Goal: Task Accomplishment & Management: Manage account settings

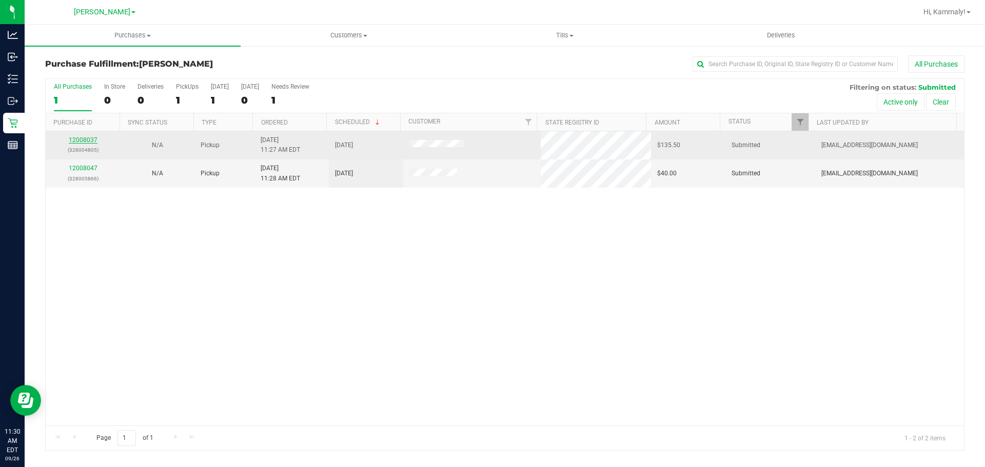
click at [86, 142] on link "12008037" at bounding box center [83, 139] width 29 height 7
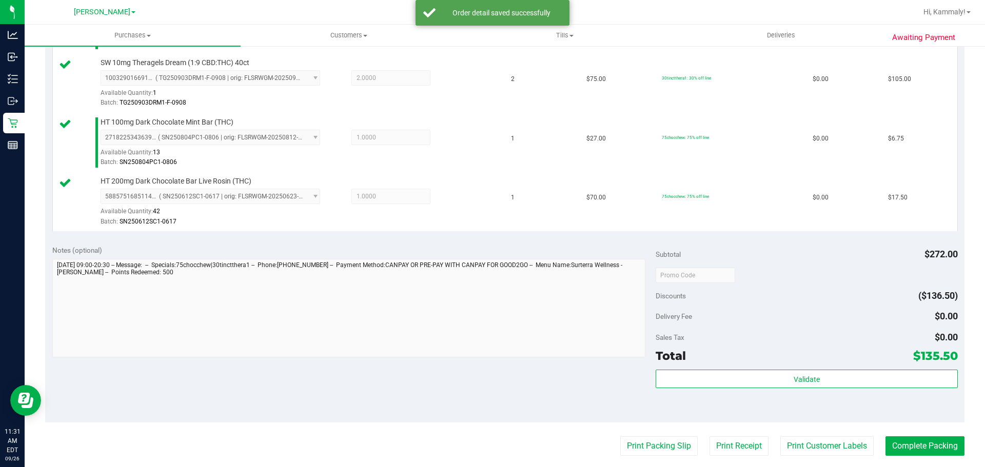
scroll to position [549, 0]
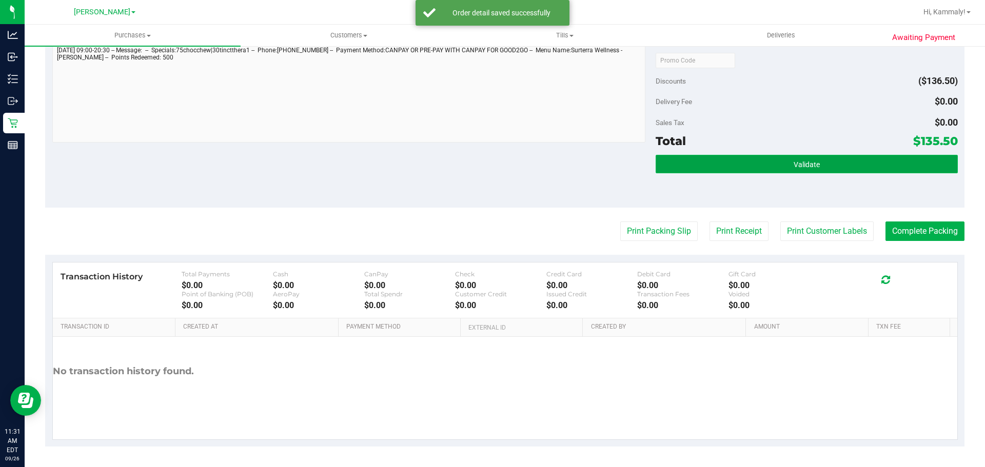
click at [805, 162] on span "Validate" at bounding box center [806, 165] width 26 height 8
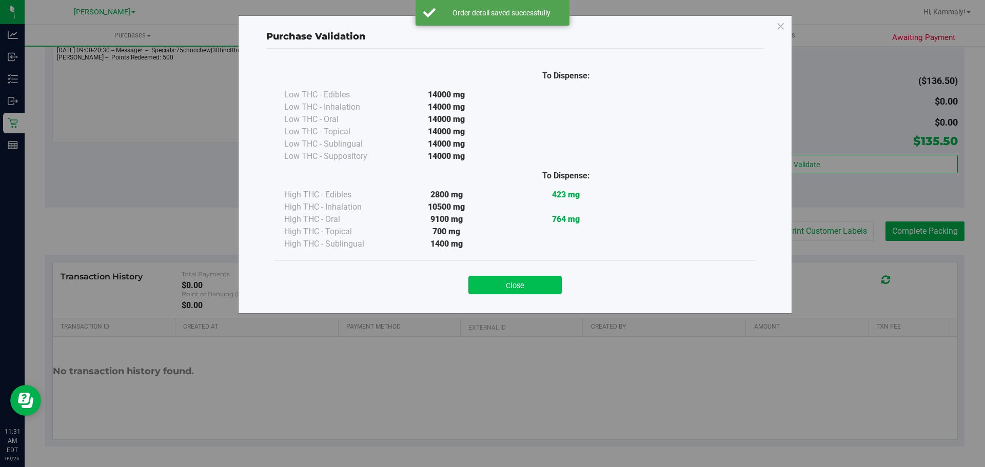
click at [510, 292] on button "Close" at bounding box center [514, 285] width 93 height 18
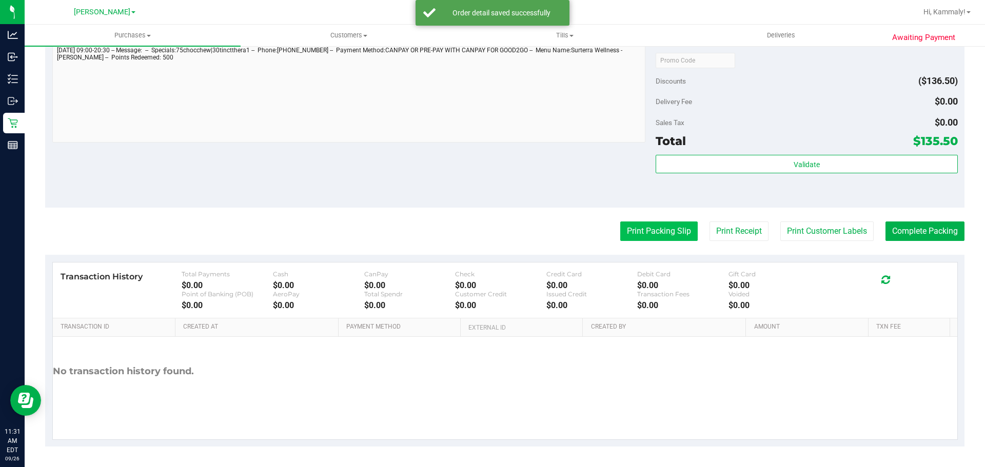
click at [645, 232] on button "Print Packing Slip" at bounding box center [658, 231] width 77 height 19
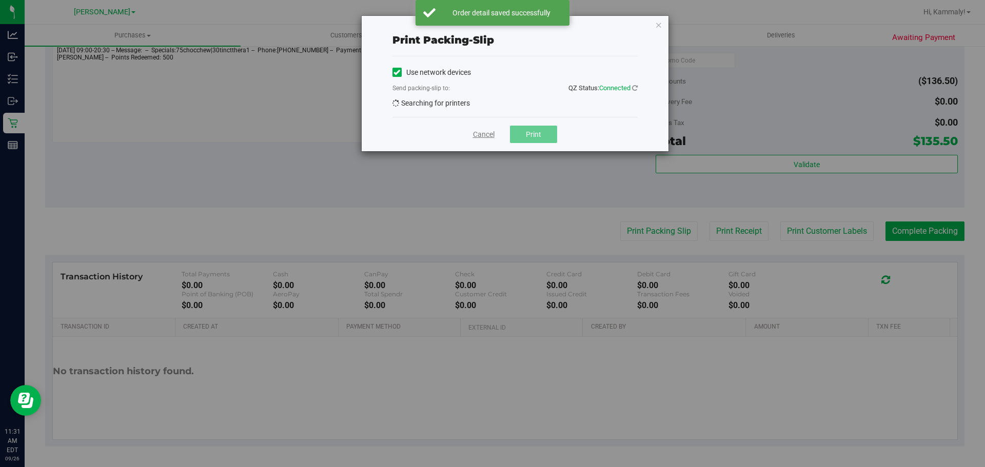
click at [494, 134] on link "Cancel" at bounding box center [484, 134] width 22 height 11
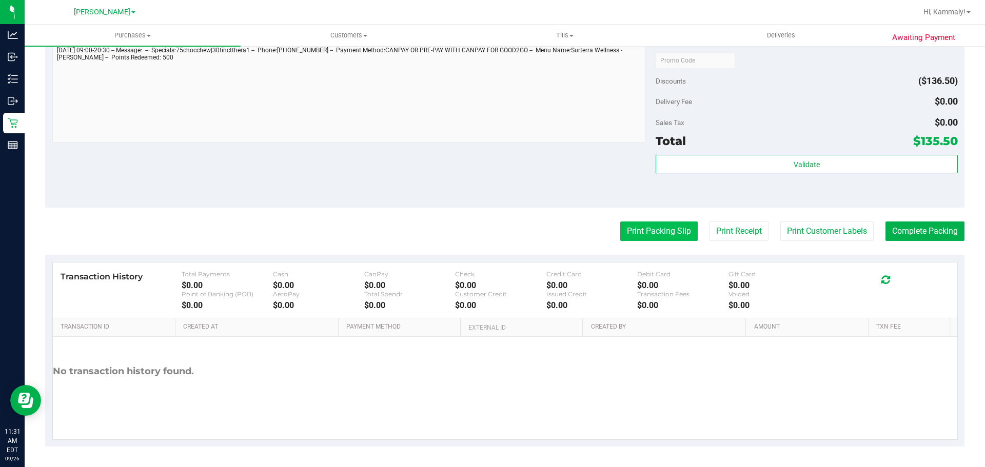
click at [664, 235] on button "Print Packing Slip" at bounding box center [658, 231] width 77 height 19
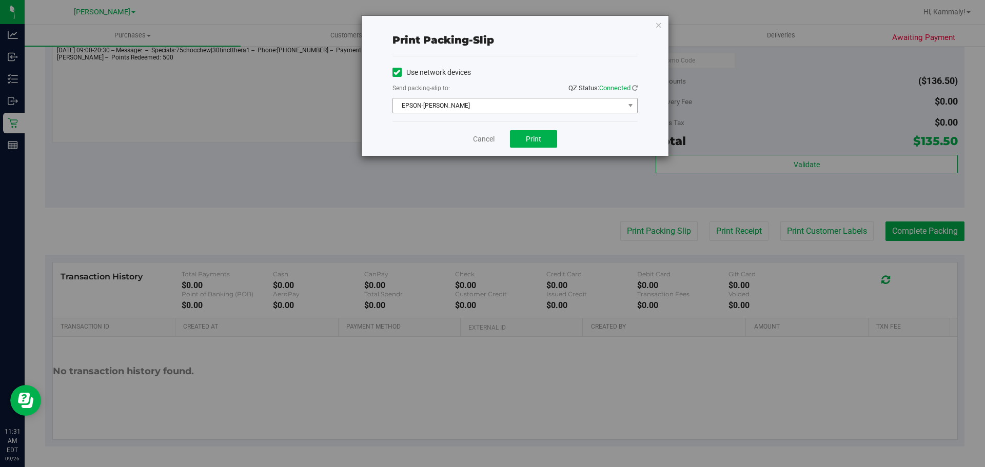
click at [522, 102] on span "EPSON-[PERSON_NAME]" at bounding box center [508, 105] width 231 height 14
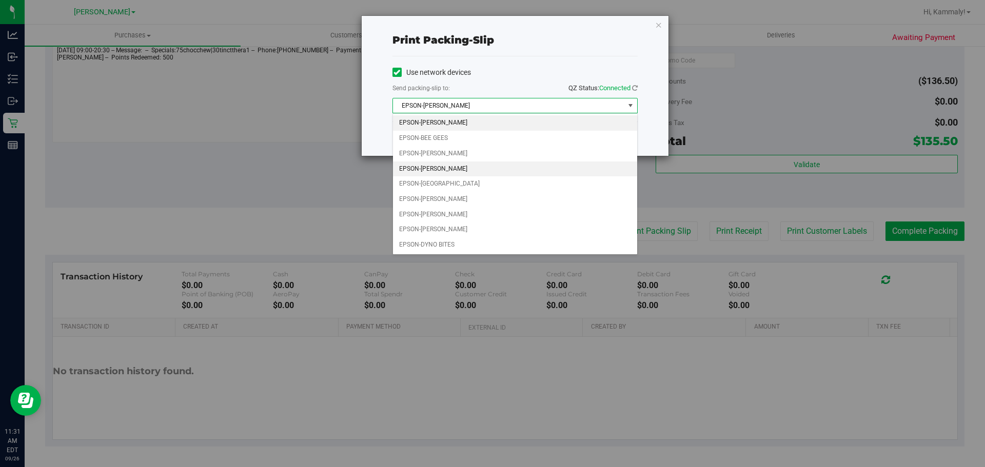
click at [483, 170] on li "EPSON-[PERSON_NAME]" at bounding box center [515, 169] width 244 height 15
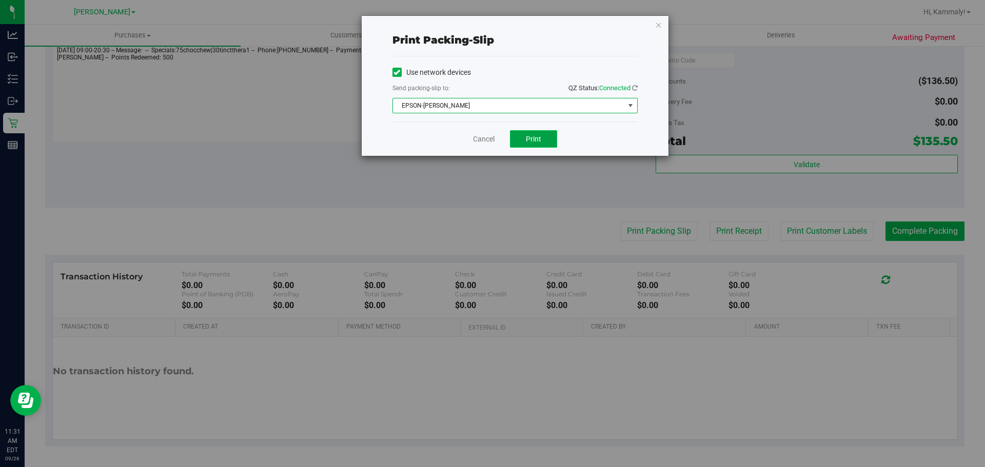
click at [545, 138] on button "Print" at bounding box center [533, 138] width 47 height 17
click at [489, 136] on link "Cancel" at bounding box center [484, 139] width 22 height 11
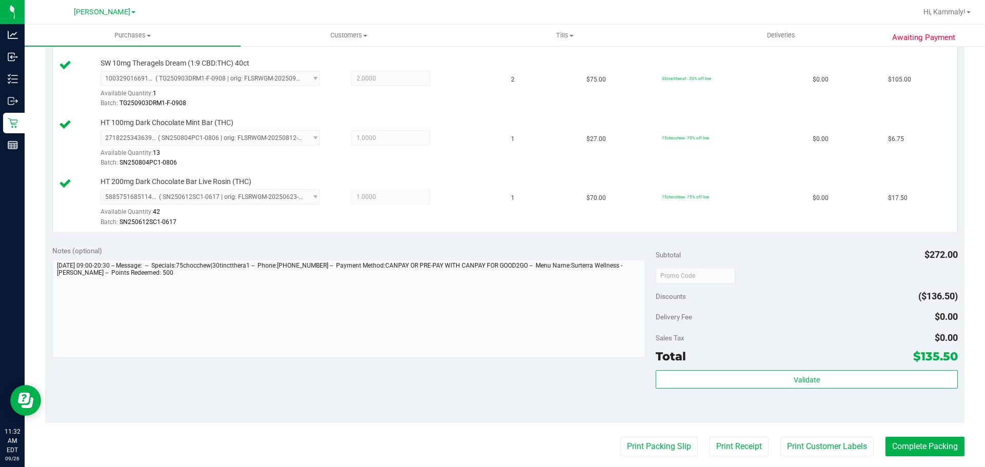
scroll to position [360, 0]
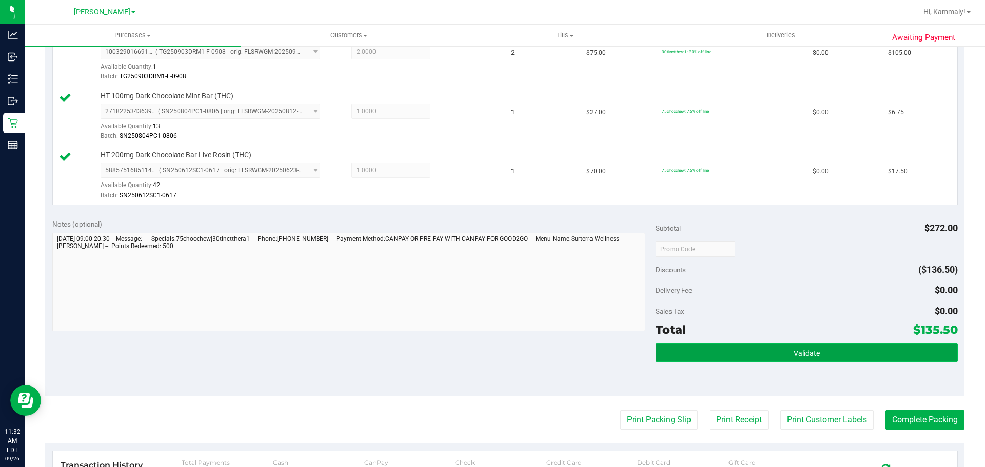
click at [818, 350] on button "Validate" at bounding box center [806, 353] width 302 height 18
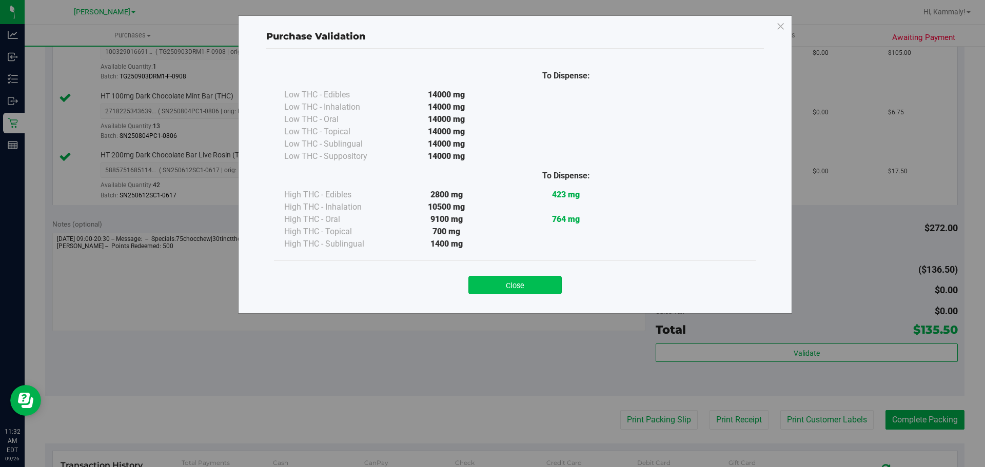
click at [534, 277] on button "Close" at bounding box center [514, 285] width 93 height 18
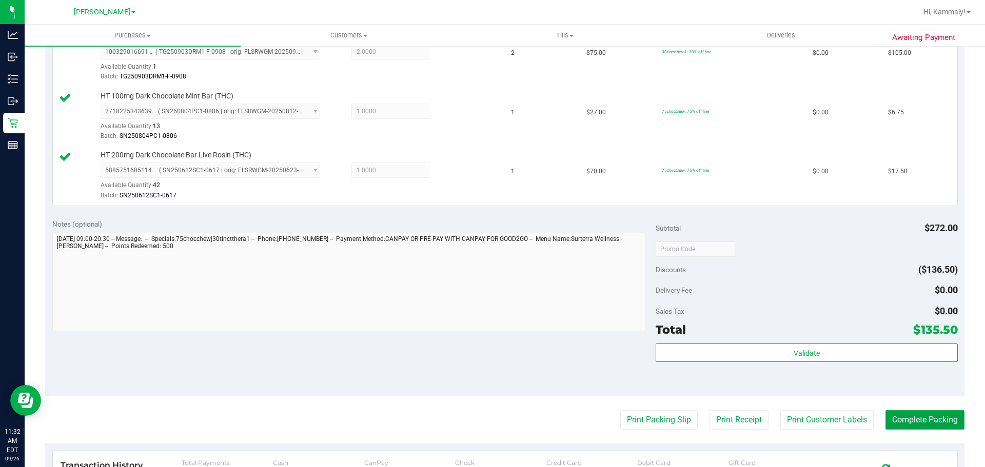
click at [906, 426] on button "Complete Packing" at bounding box center [924, 419] width 79 height 19
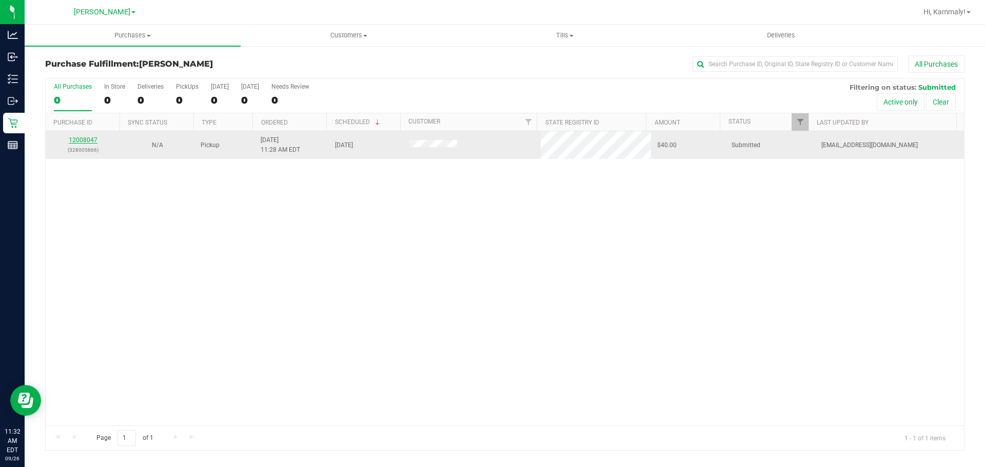
click at [94, 143] on link "12008047" at bounding box center [83, 139] width 29 height 7
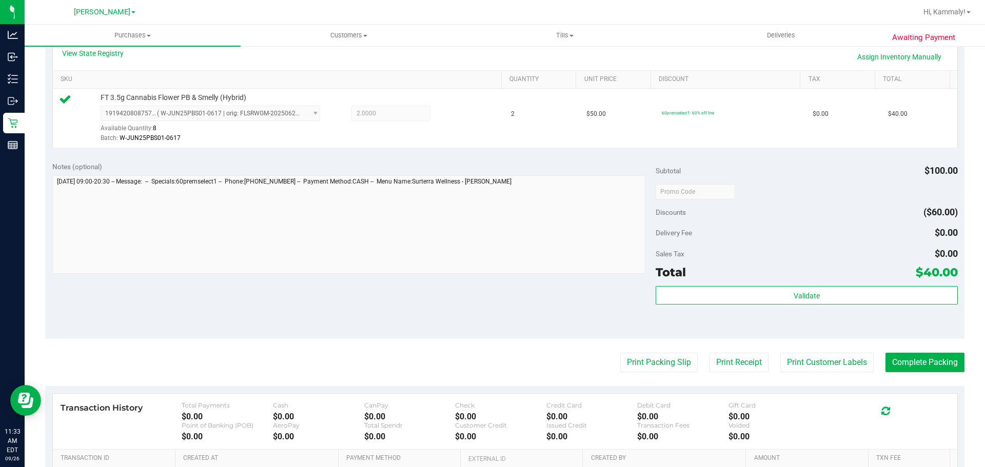
scroll to position [251, 0]
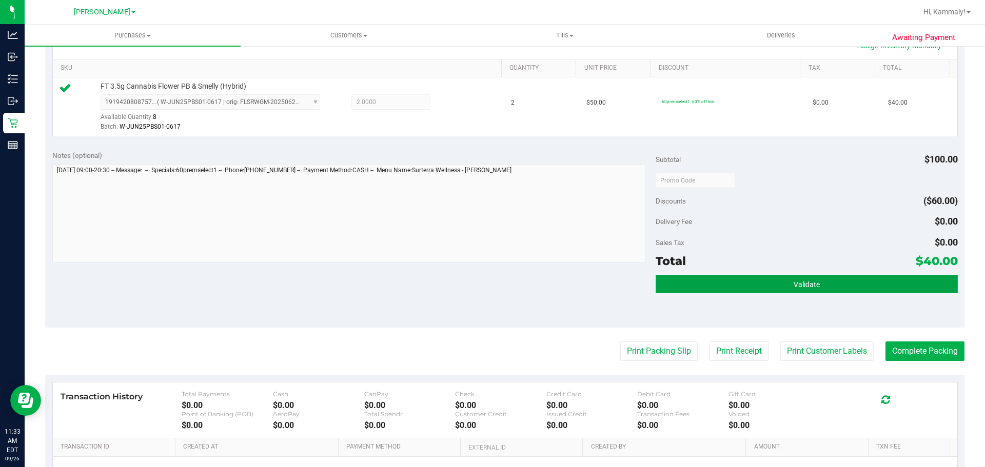
click at [810, 293] on button "Validate" at bounding box center [806, 284] width 302 height 18
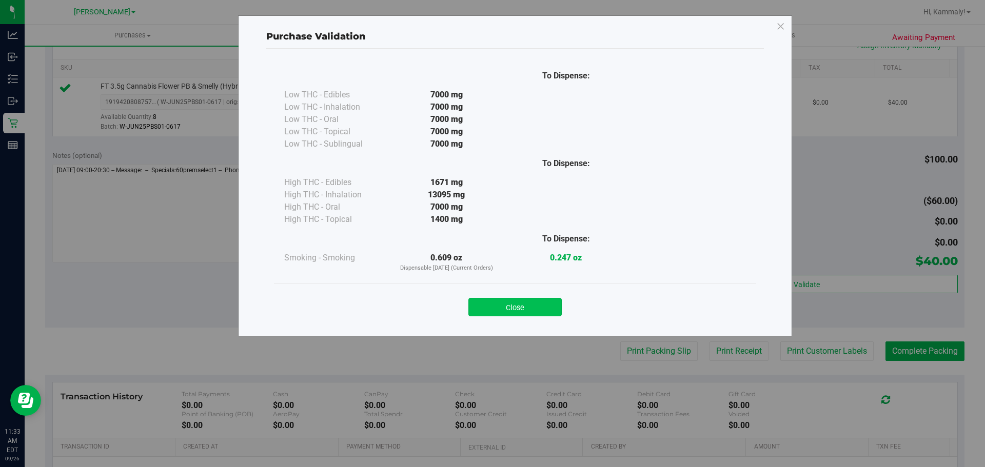
click at [527, 314] on button "Close" at bounding box center [514, 307] width 93 height 18
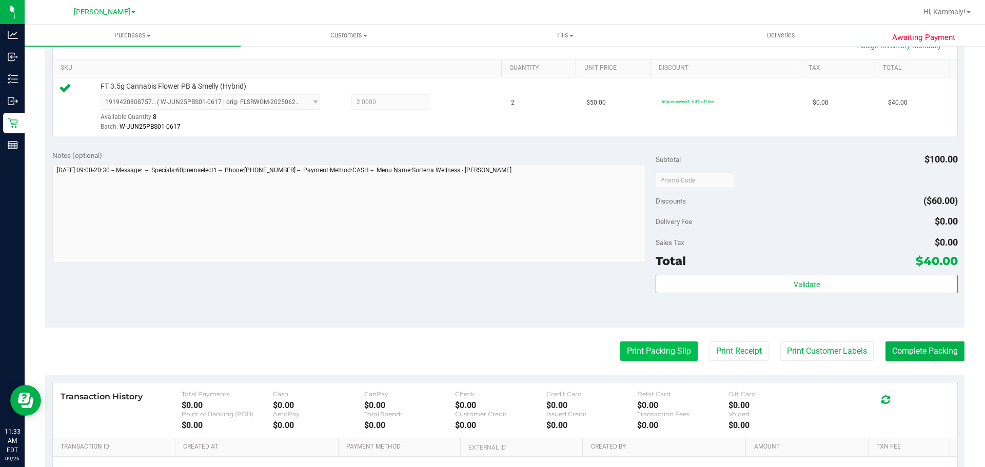
click at [620, 352] on button "Print Packing Slip" at bounding box center [658, 351] width 77 height 19
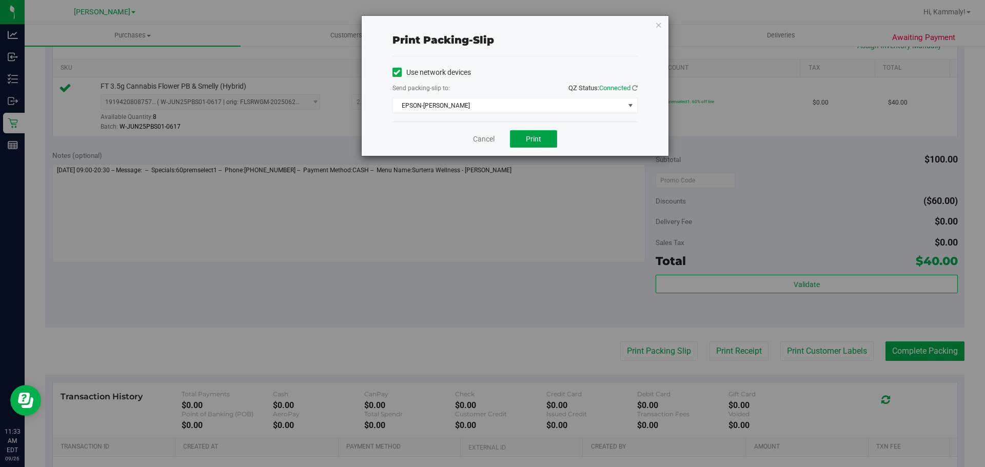
click at [542, 147] on button "Print" at bounding box center [533, 138] width 47 height 17
click at [492, 137] on link "Cancel" at bounding box center [484, 139] width 22 height 11
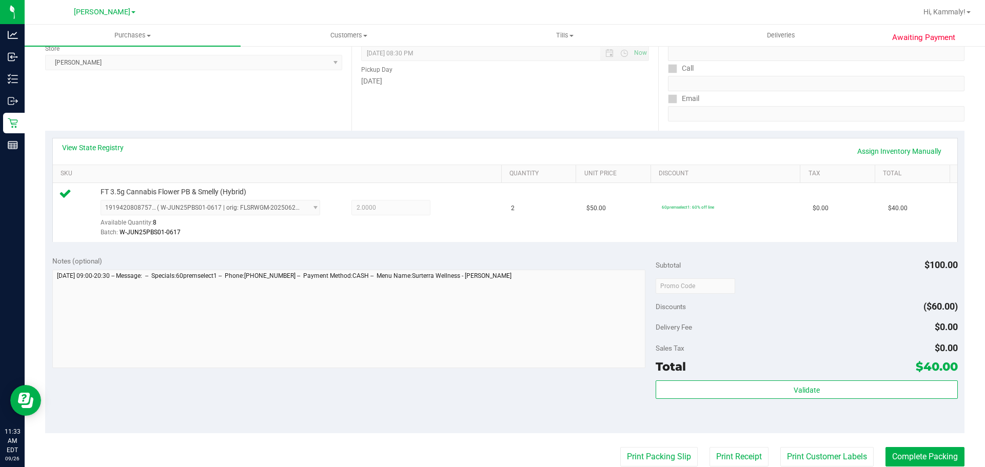
scroll to position [150, 0]
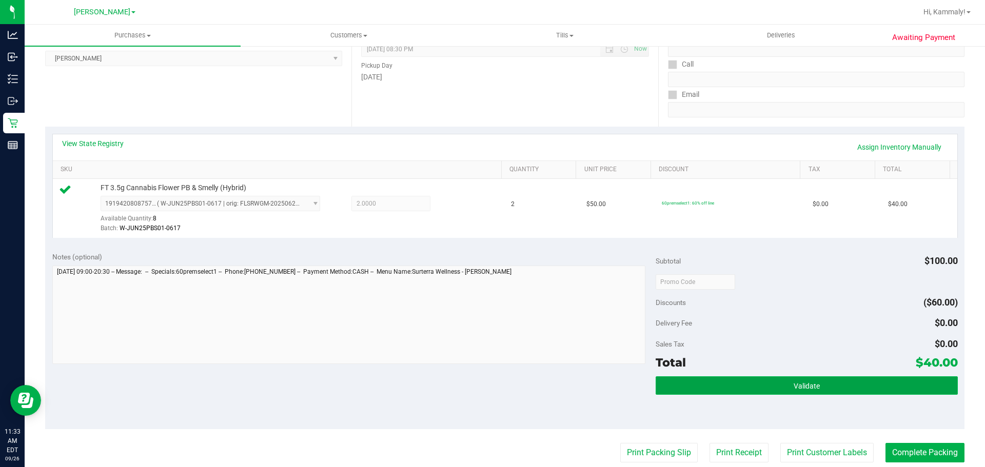
click at [786, 389] on button "Validate" at bounding box center [806, 385] width 302 height 18
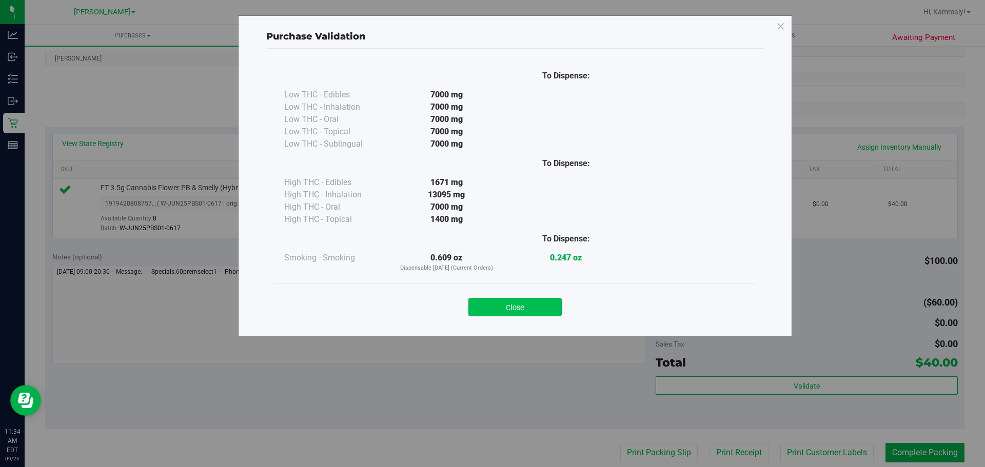
click at [527, 311] on button "Close" at bounding box center [514, 307] width 93 height 18
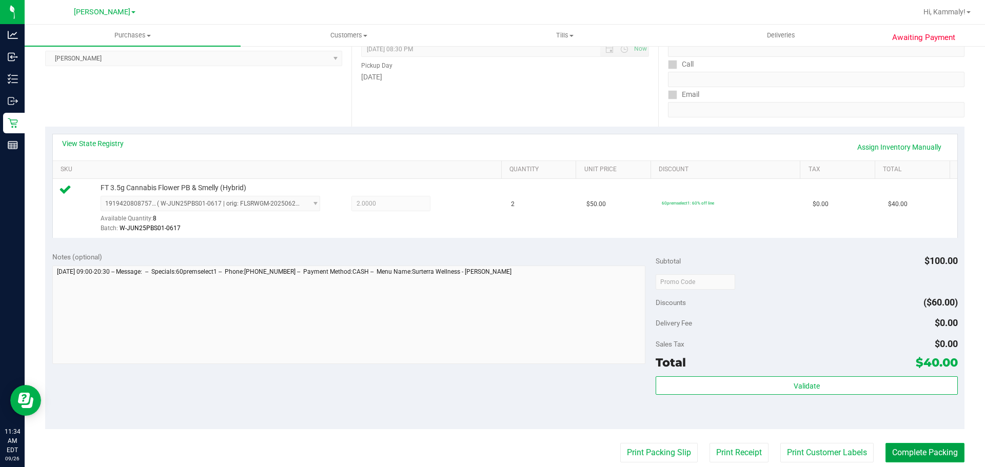
click at [903, 459] on button "Complete Packing" at bounding box center [924, 452] width 79 height 19
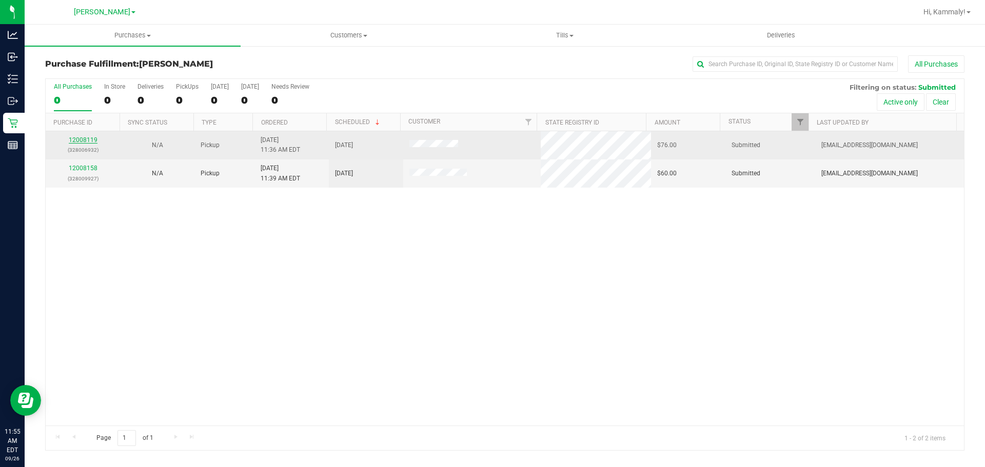
click at [75, 138] on link "12008119" at bounding box center [83, 139] width 29 height 7
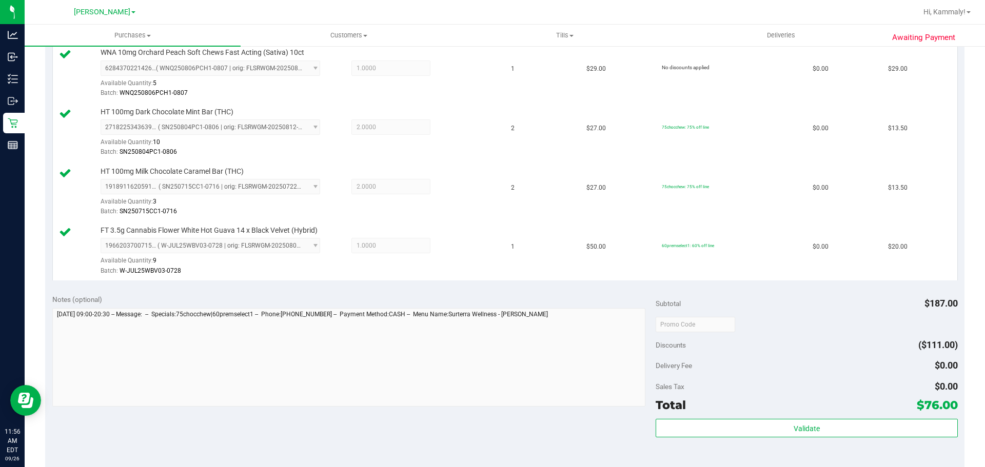
scroll to position [380, 0]
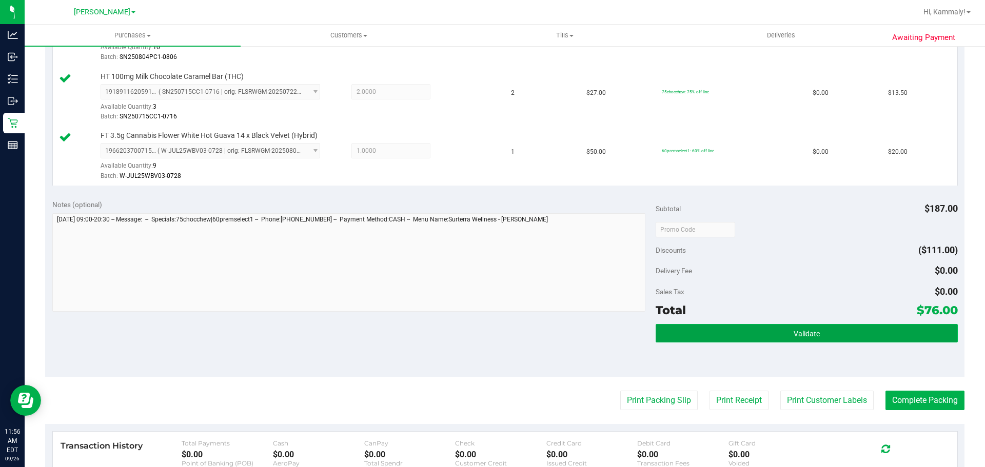
click at [733, 341] on button "Validate" at bounding box center [806, 333] width 302 height 18
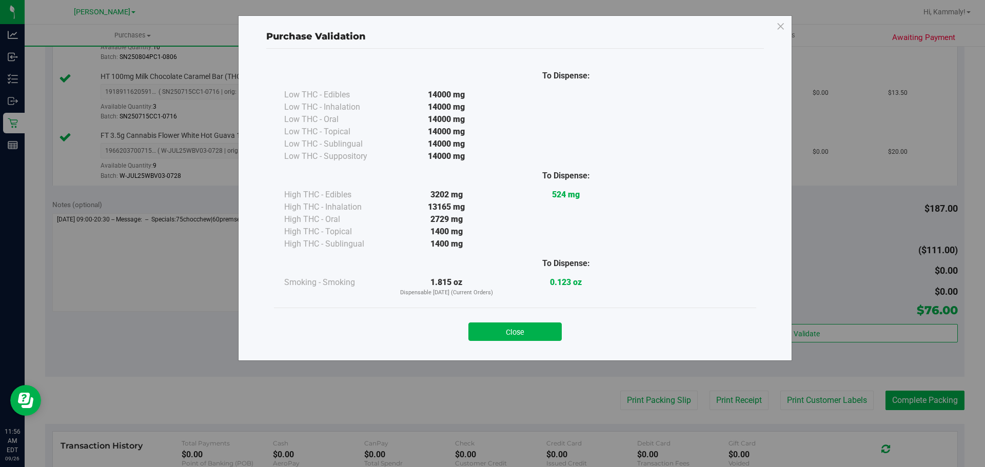
click at [495, 354] on div "Purchase Validation To Dispense: Low THC - Edibles 14000 mg" at bounding box center [515, 188] width 554 height 346
click at [554, 333] on button "Close" at bounding box center [514, 332] width 93 height 18
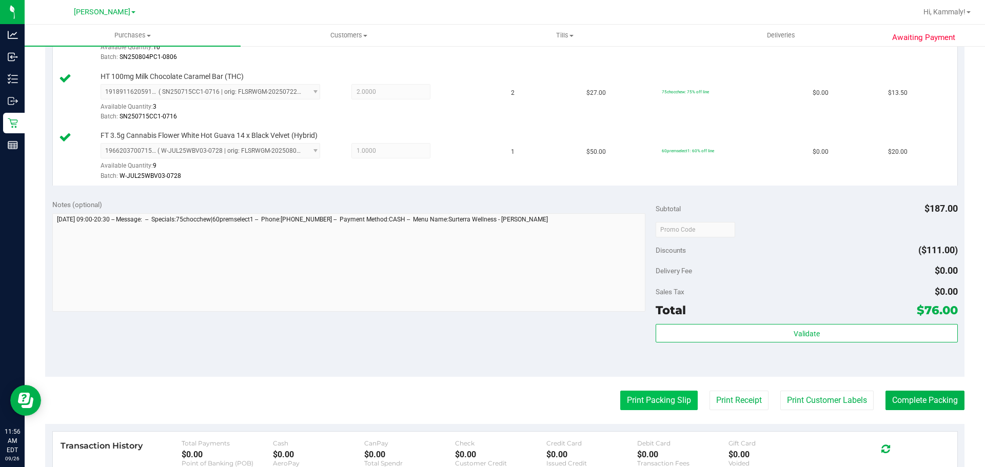
click at [645, 401] on button "Print Packing Slip" at bounding box center [658, 400] width 77 height 19
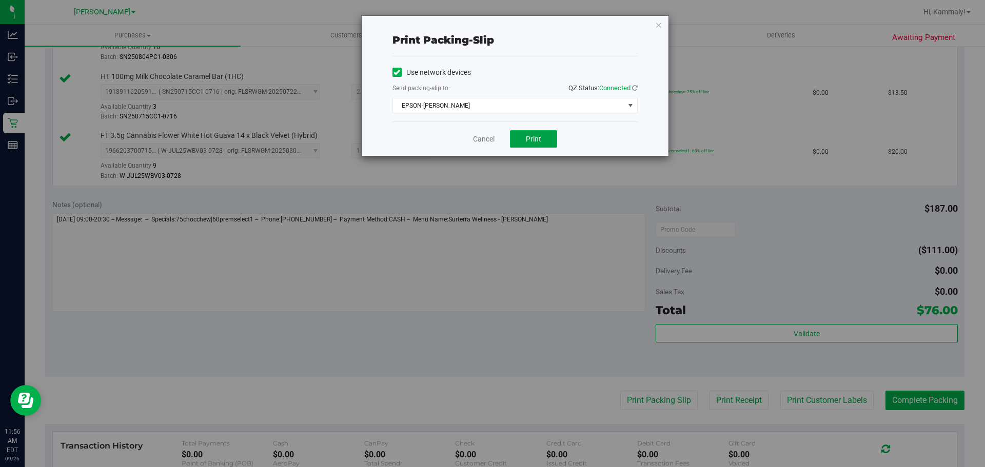
click at [526, 147] on button "Print" at bounding box center [533, 138] width 47 height 17
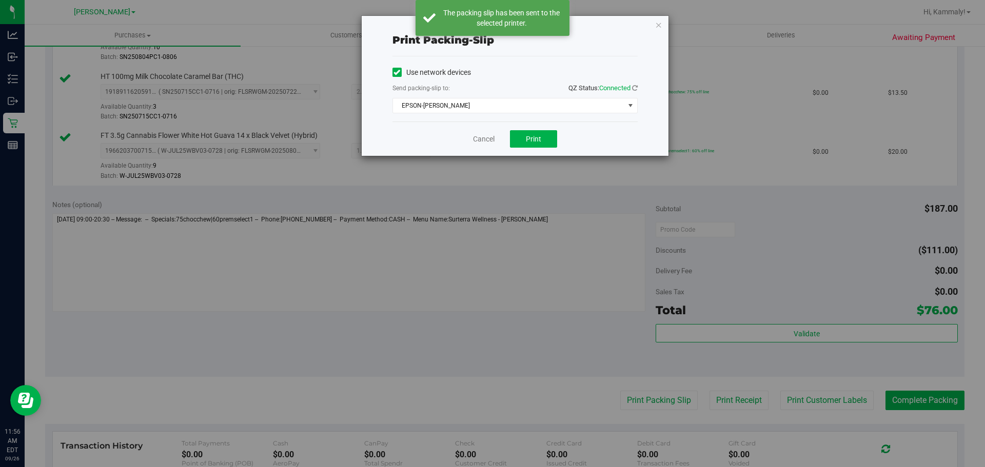
click at [480, 158] on div "Print packing-slip Use network devices Send packing-slip to: QZ Status: Connect…" at bounding box center [496, 233] width 992 height 467
click at [485, 143] on link "Cancel" at bounding box center [484, 139] width 22 height 11
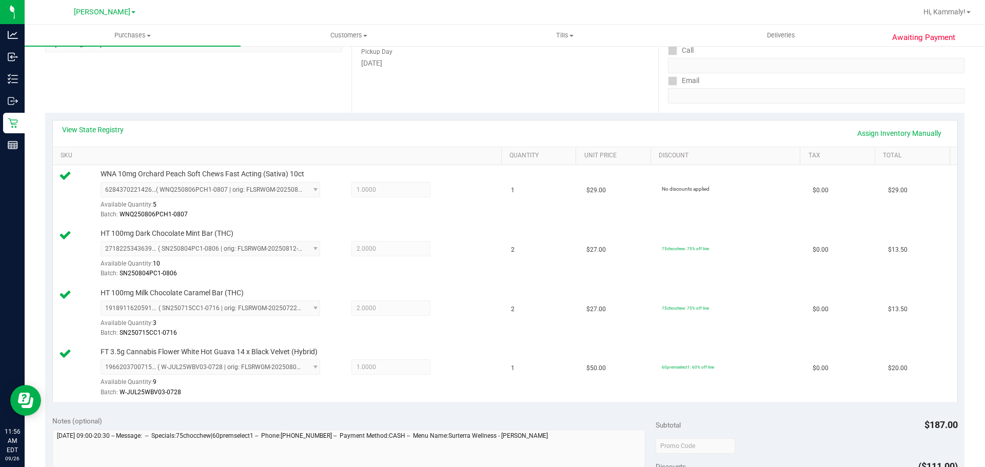
scroll to position [250, 0]
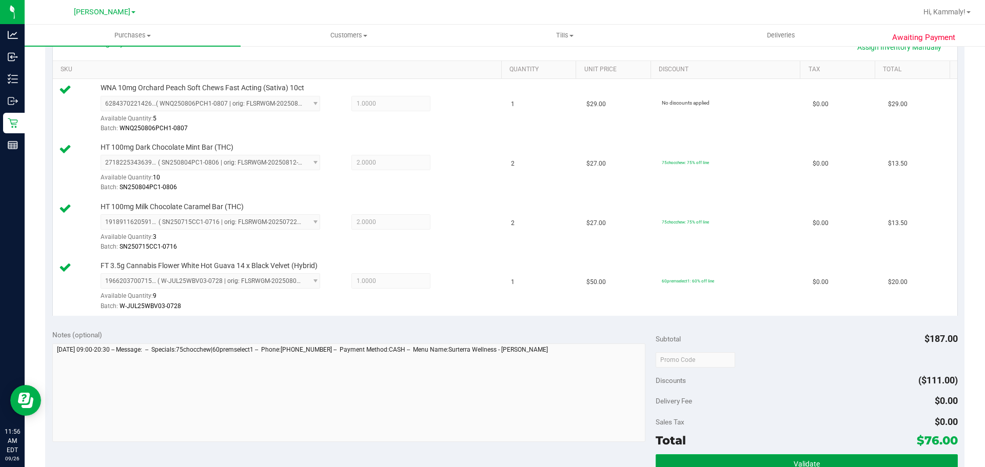
click at [793, 463] on span "Validate" at bounding box center [806, 464] width 26 height 8
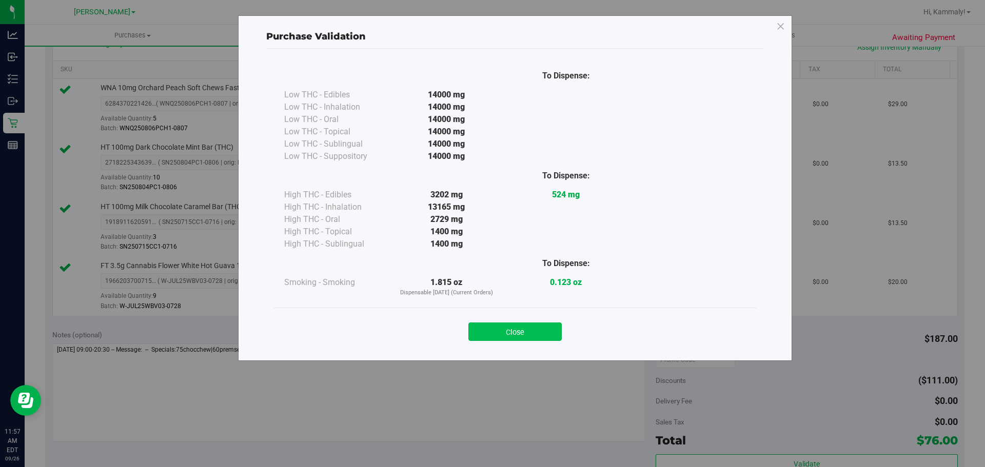
click at [542, 334] on button "Close" at bounding box center [514, 332] width 93 height 18
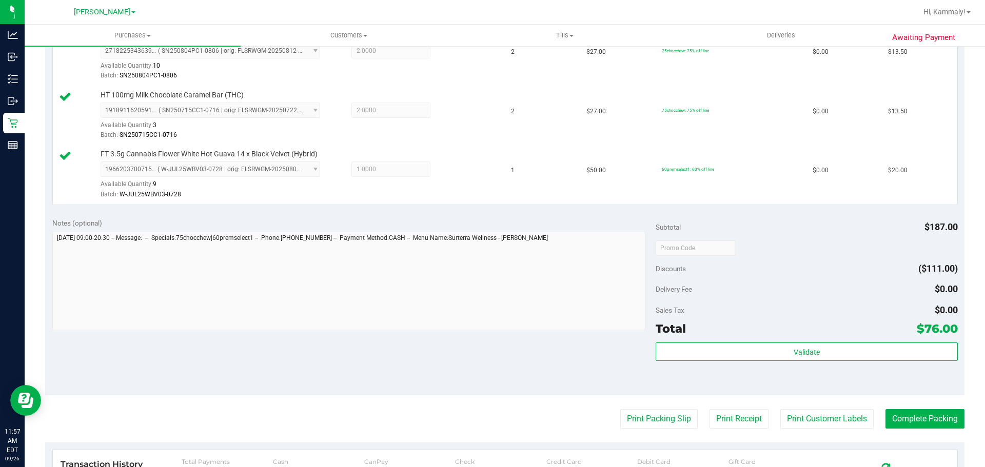
scroll to position [364, 0]
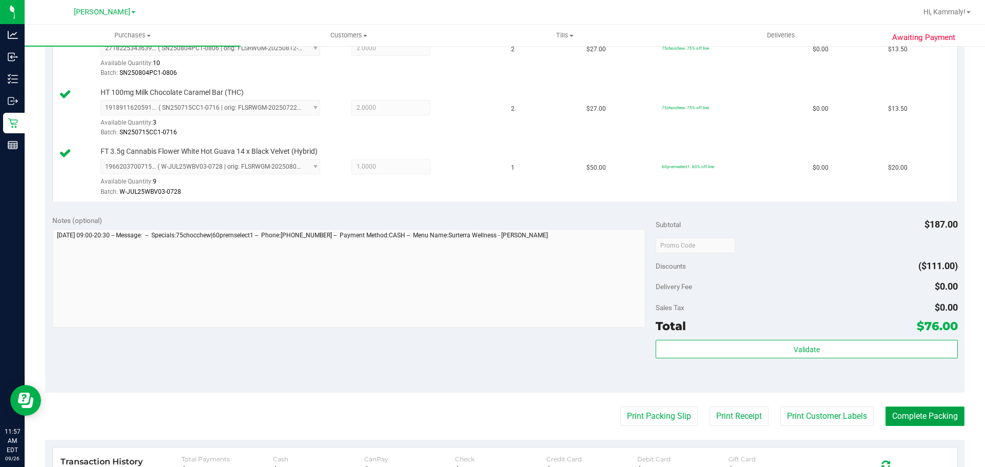
click at [935, 421] on button "Complete Packing" at bounding box center [924, 416] width 79 height 19
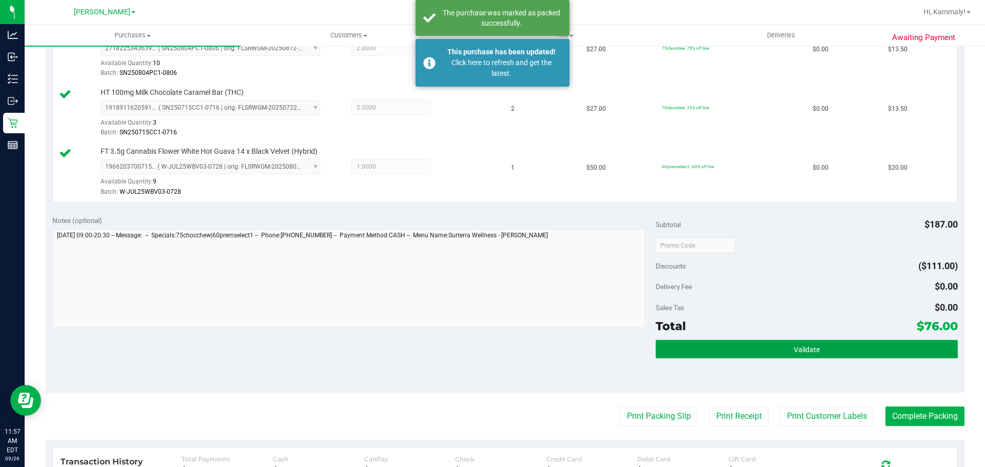
click at [812, 350] on span "Validate" at bounding box center [806, 350] width 26 height 8
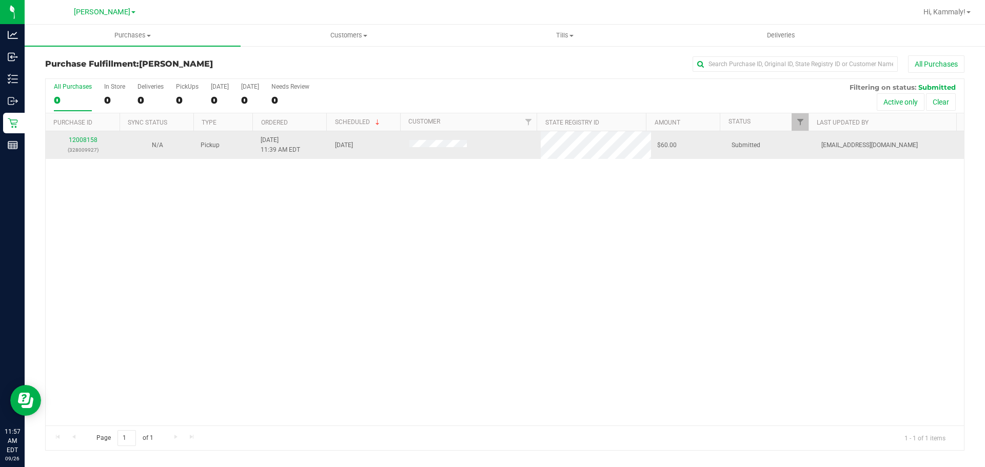
click at [87, 157] on td "12008158 (328009927)" at bounding box center [83, 145] width 74 height 28
click at [74, 141] on link "12008158" at bounding box center [83, 139] width 29 height 7
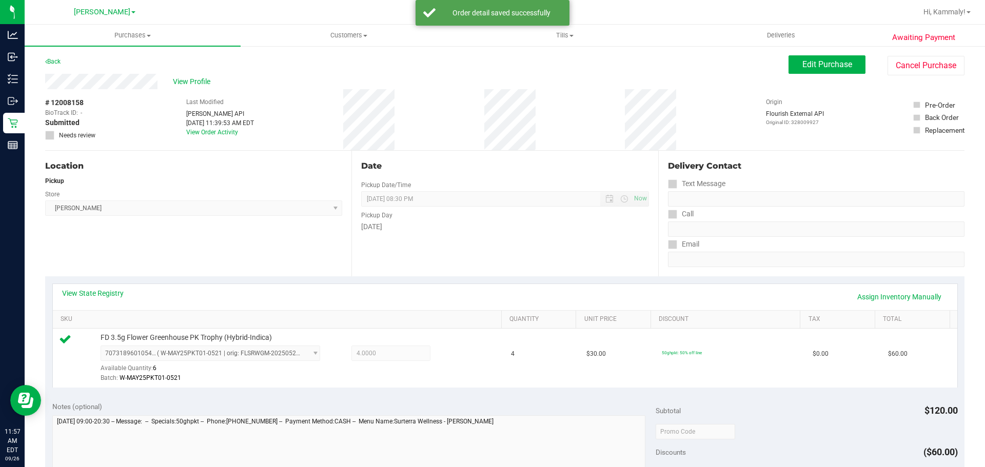
click at [650, 290] on div "View State Registry Assign Inventory Manually" at bounding box center [505, 296] width 886 height 17
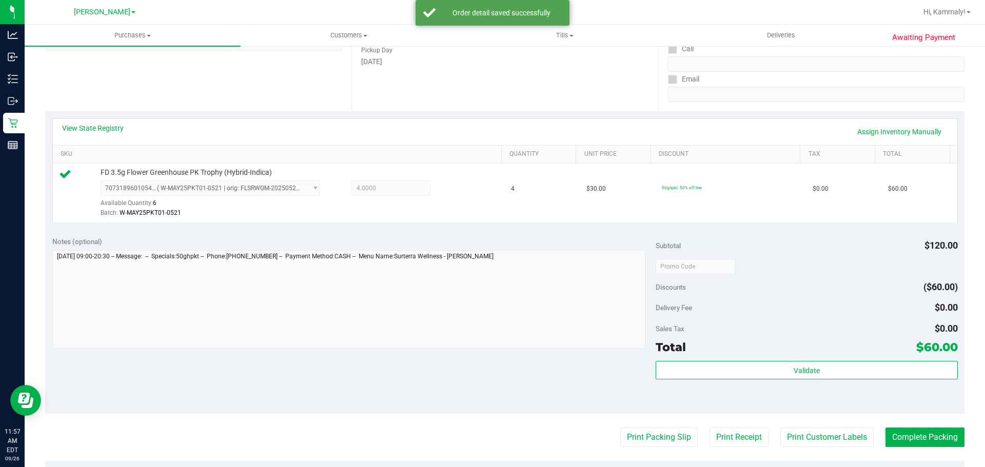
scroll to position [176, 0]
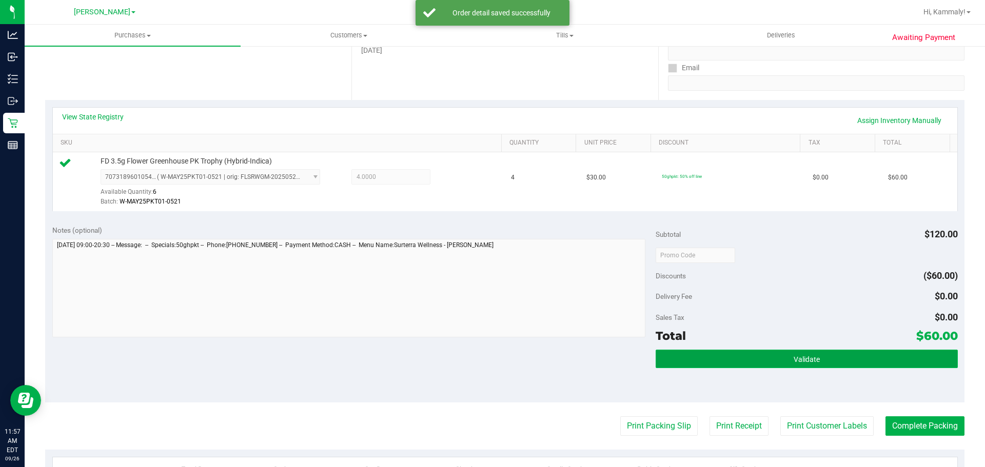
click at [788, 350] on button "Validate" at bounding box center [806, 359] width 302 height 18
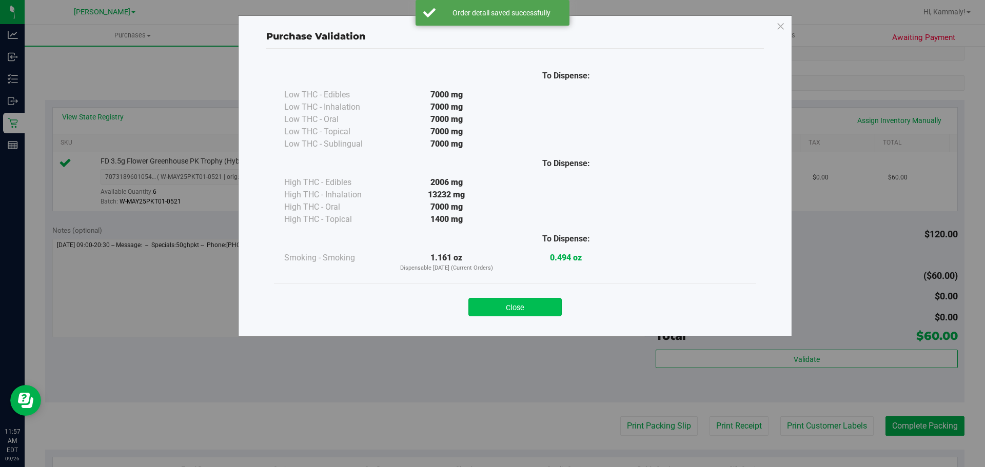
click at [515, 313] on button "Close" at bounding box center [514, 307] width 93 height 18
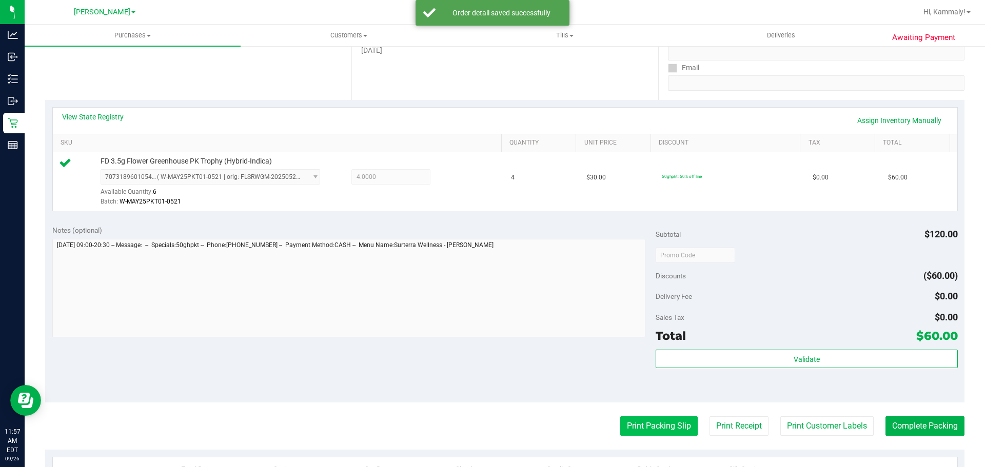
click at [644, 423] on button "Print Packing Slip" at bounding box center [658, 425] width 77 height 19
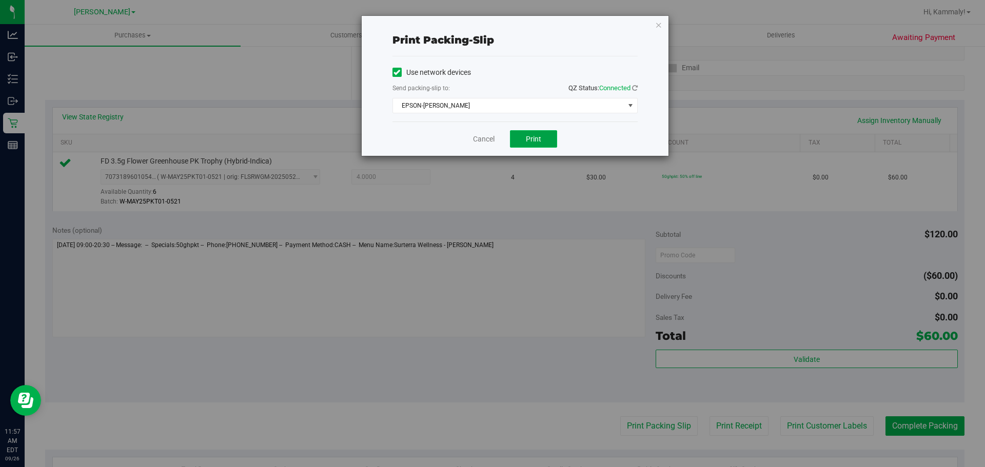
click at [548, 144] on button "Print" at bounding box center [533, 138] width 47 height 17
click at [481, 141] on link "Cancel" at bounding box center [484, 139] width 22 height 11
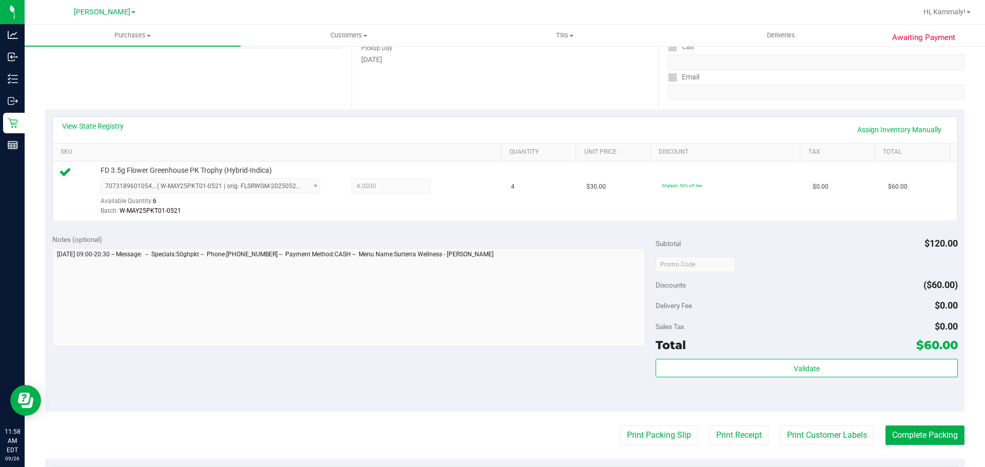
scroll to position [175, 0]
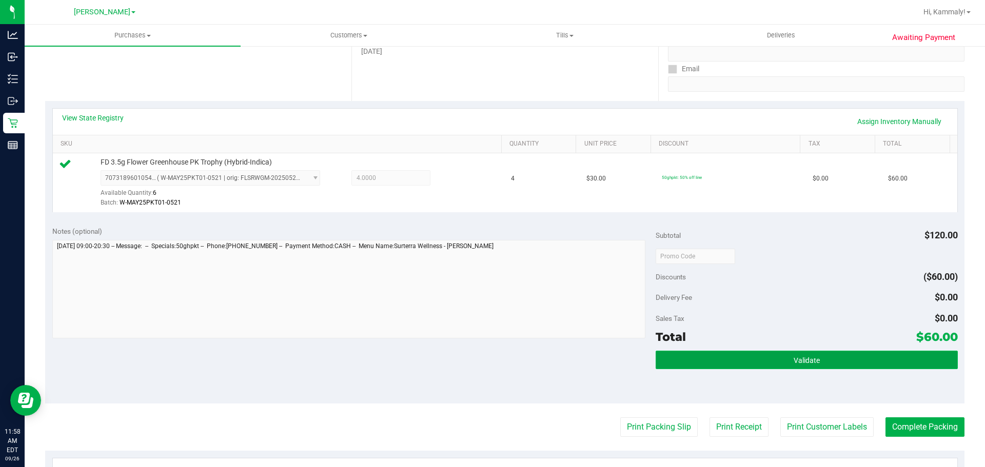
click at [720, 364] on button "Validate" at bounding box center [806, 360] width 302 height 18
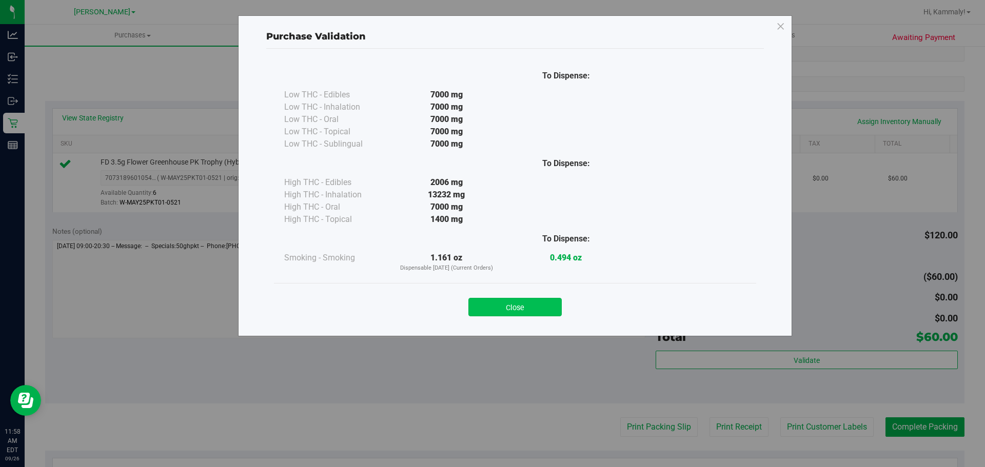
click at [508, 316] on button "Close" at bounding box center [514, 307] width 93 height 18
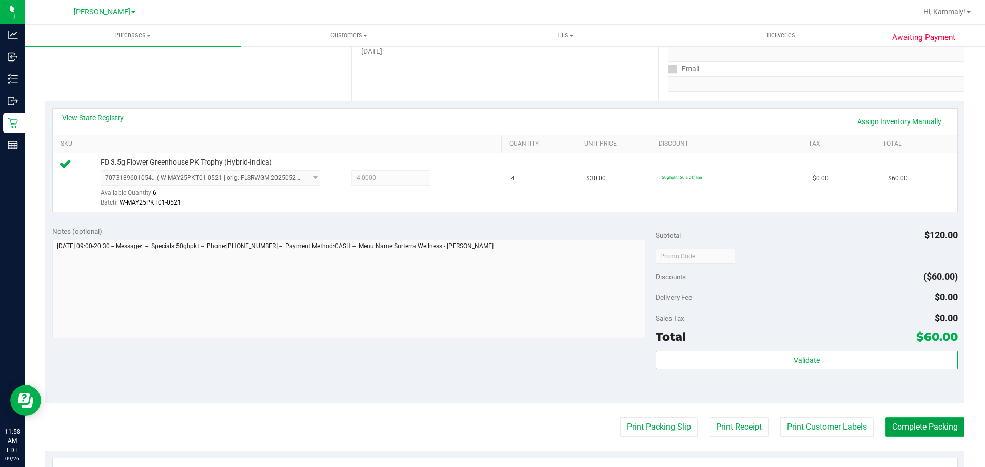
click at [909, 436] on button "Complete Packing" at bounding box center [924, 426] width 79 height 19
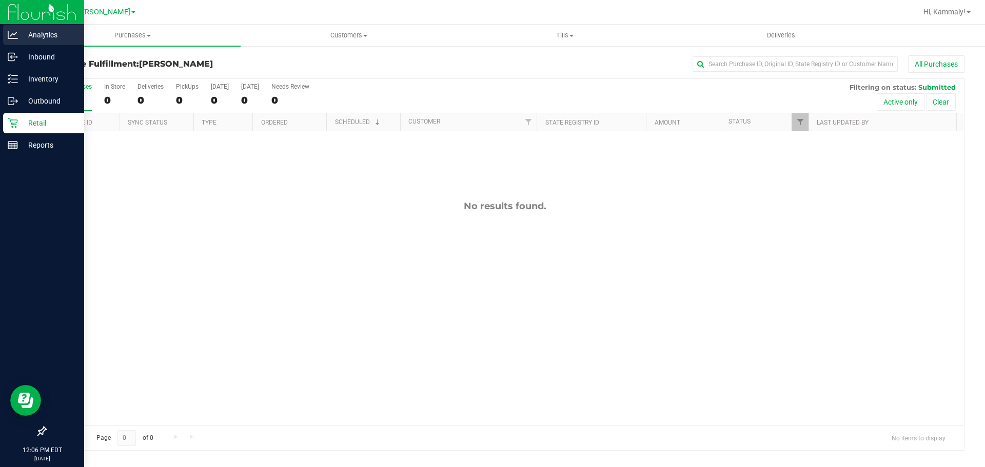
click at [38, 37] on p "Analytics" at bounding box center [49, 35] width 62 height 12
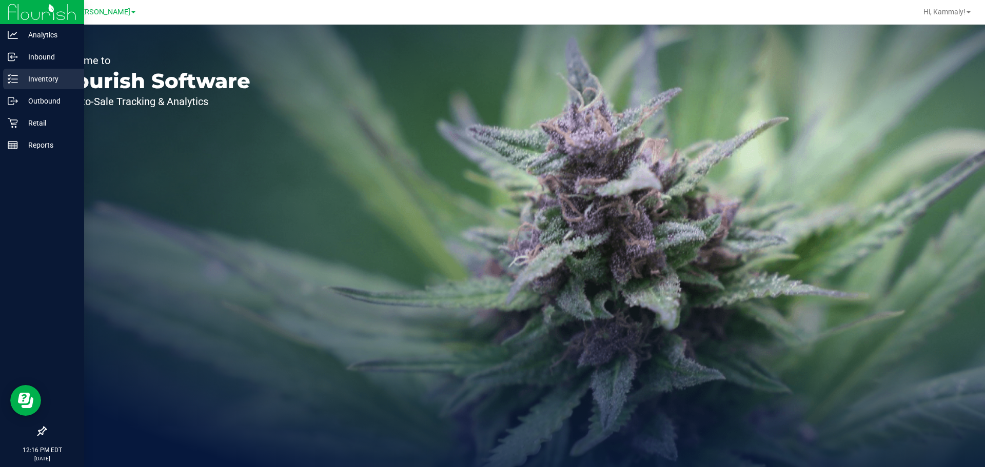
click at [0, 77] on link "Inventory" at bounding box center [42, 80] width 84 height 22
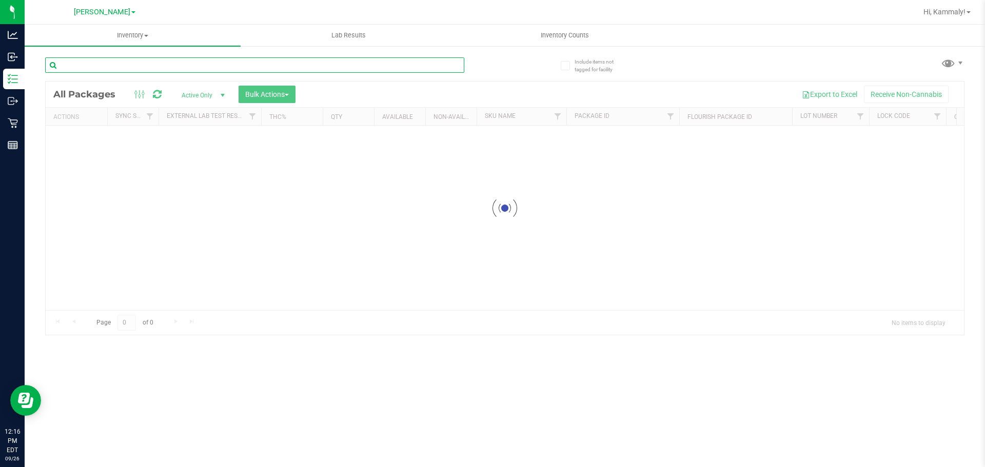
click at [177, 61] on input "text" at bounding box center [254, 64] width 419 height 15
type input "0912759237367228"
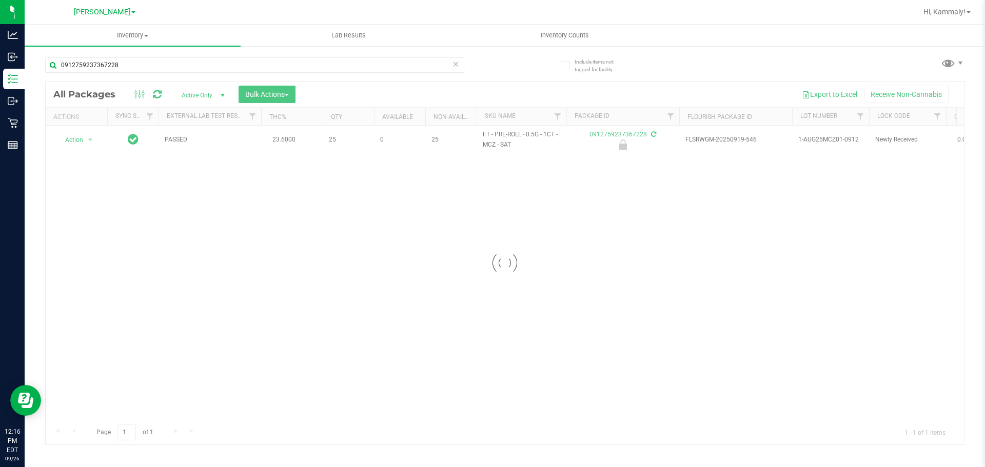
click at [76, 138] on div at bounding box center [505, 263] width 918 height 363
click at [76, 138] on span "Action" at bounding box center [70, 140] width 28 height 14
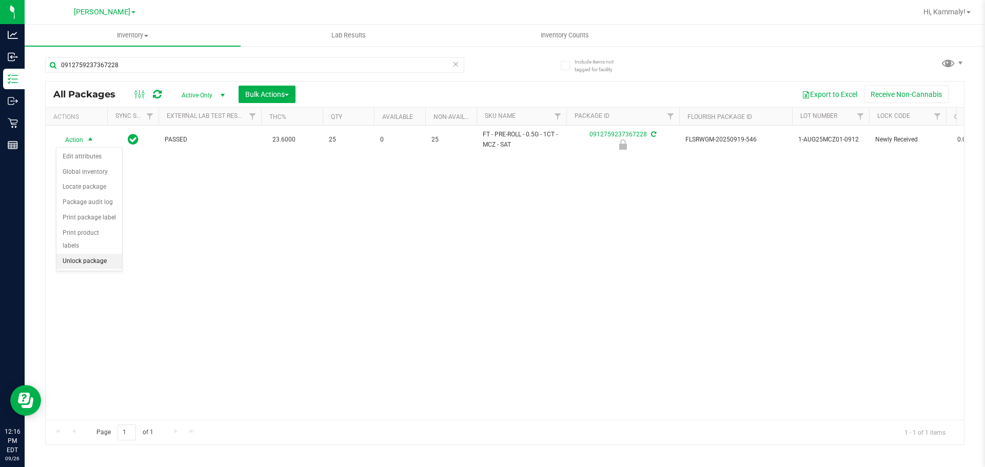
click at [82, 254] on li "Unlock package" at bounding box center [89, 261] width 66 height 15
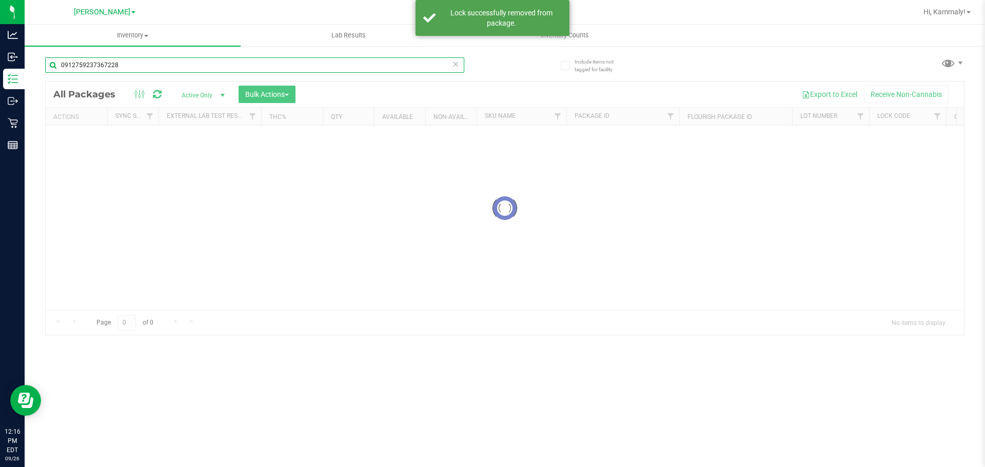
click at [147, 66] on input "0912759237367228" at bounding box center [254, 64] width 419 height 15
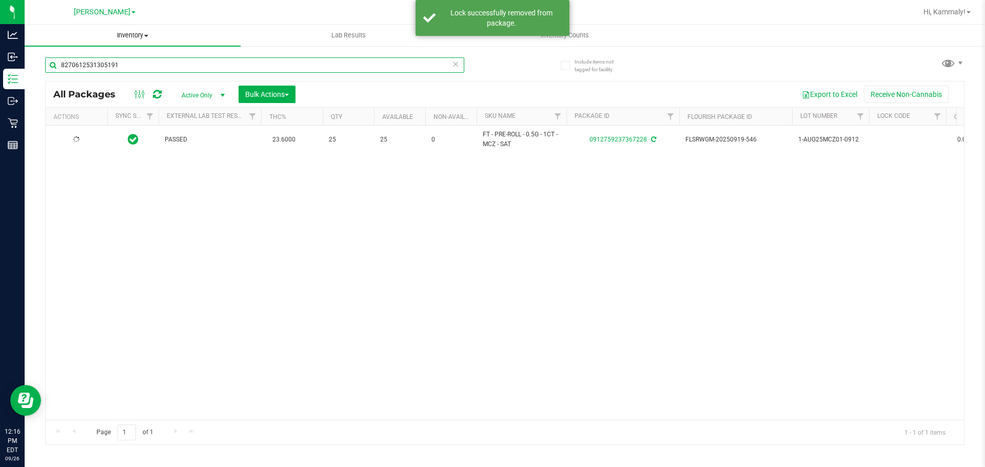
type input "8270612531305191"
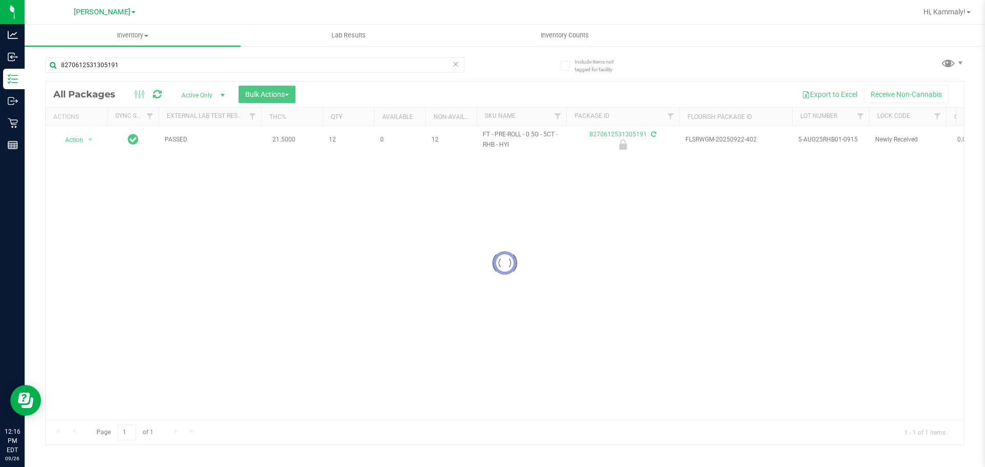
click at [88, 142] on div at bounding box center [505, 263] width 918 height 363
click at [88, 142] on span "select" at bounding box center [90, 140] width 8 height 8
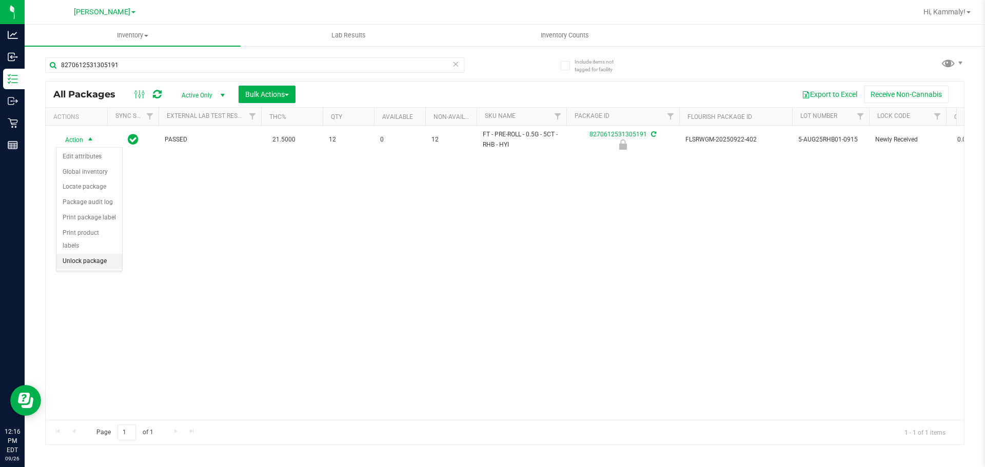
click at [77, 254] on li "Unlock package" at bounding box center [89, 261] width 66 height 15
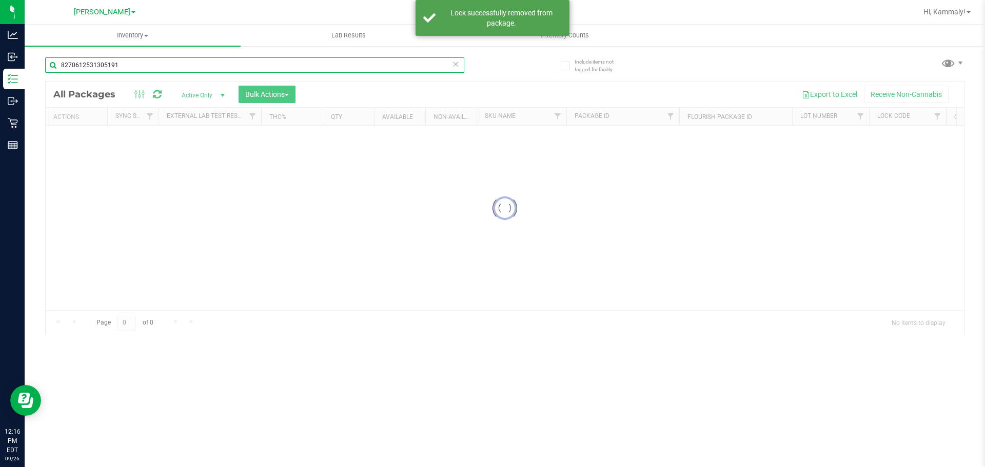
click at [153, 67] on input "8270612531305191" at bounding box center [254, 64] width 419 height 15
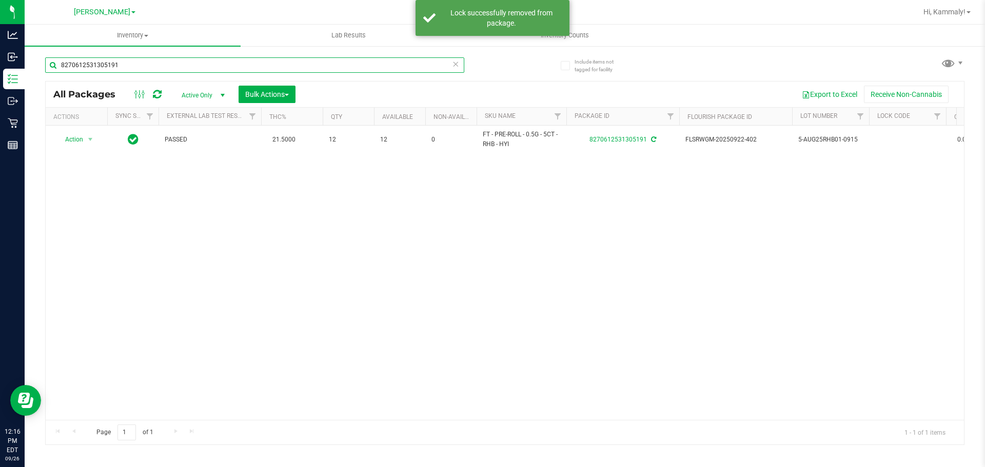
click at [153, 69] on input "8270612531305191" at bounding box center [254, 64] width 419 height 15
click at [196, 95] on span "Active Only" at bounding box center [201, 95] width 56 height 14
click at [274, 90] on span "Bulk Actions" at bounding box center [267, 94] width 44 height 8
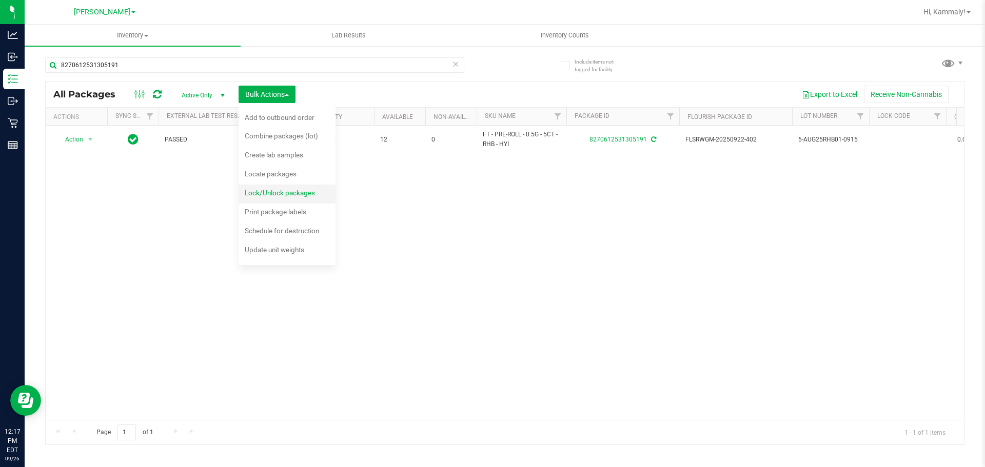
click at [311, 190] on span "Lock/Unlock packages" at bounding box center [280, 193] width 70 height 8
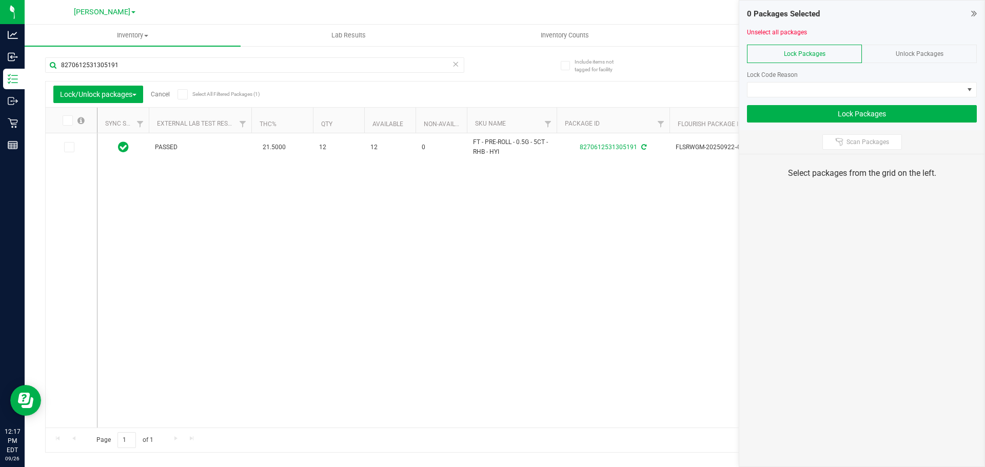
click at [935, 52] on span "Unlock Packages" at bounding box center [919, 53] width 48 height 7
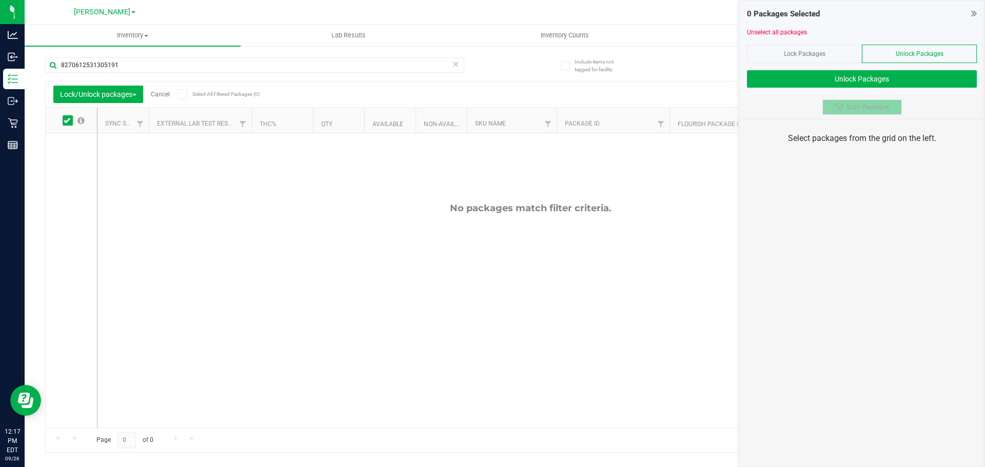
click at [873, 112] on button "Scan Packages" at bounding box center [861, 106] width 79 height 15
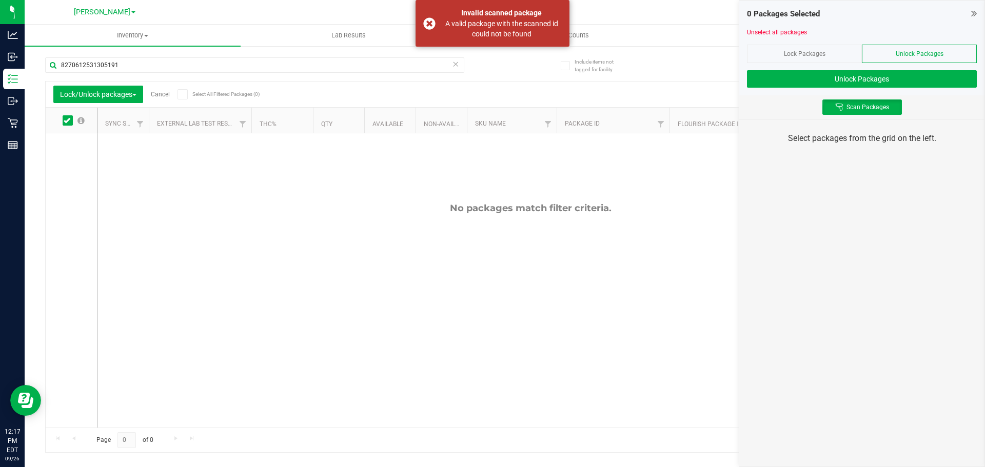
click at [458, 66] on icon at bounding box center [455, 63] width 7 height 12
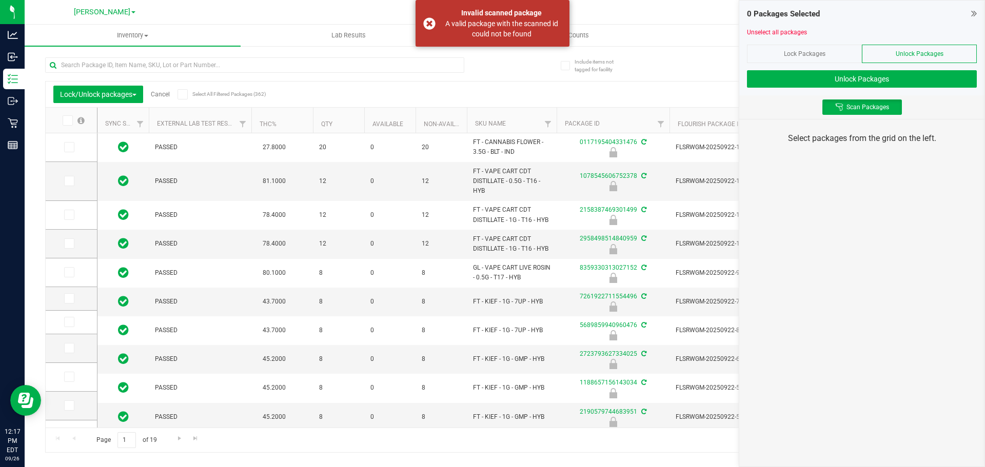
click at [877, 212] on div "0 Packages Selected Unselect all packages Lock Packages Unlock Packages Unlock …" at bounding box center [861, 233] width 246 height 467
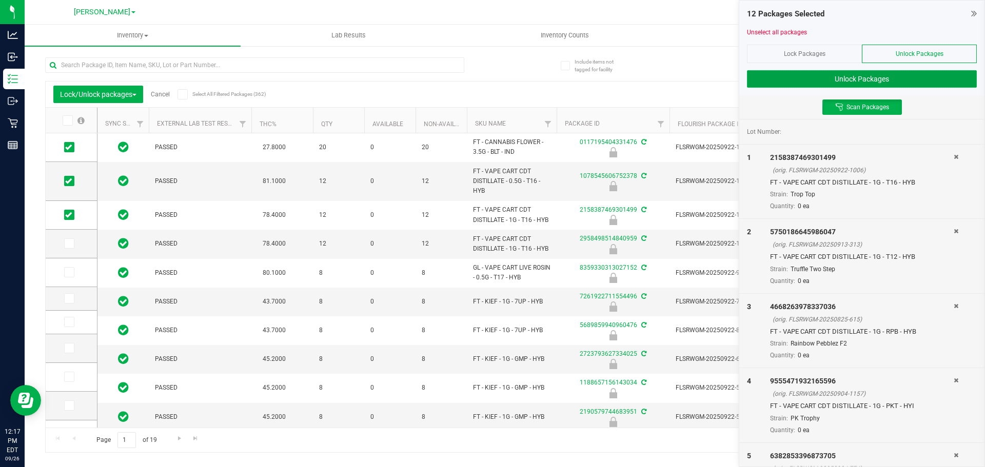
click at [918, 81] on button "Unlock Packages" at bounding box center [862, 78] width 230 height 17
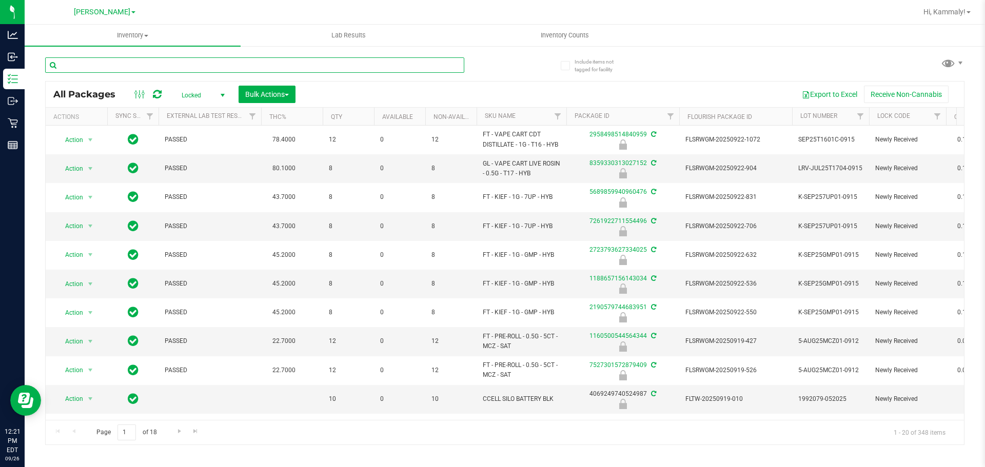
click at [431, 65] on input "text" at bounding box center [254, 64] width 419 height 15
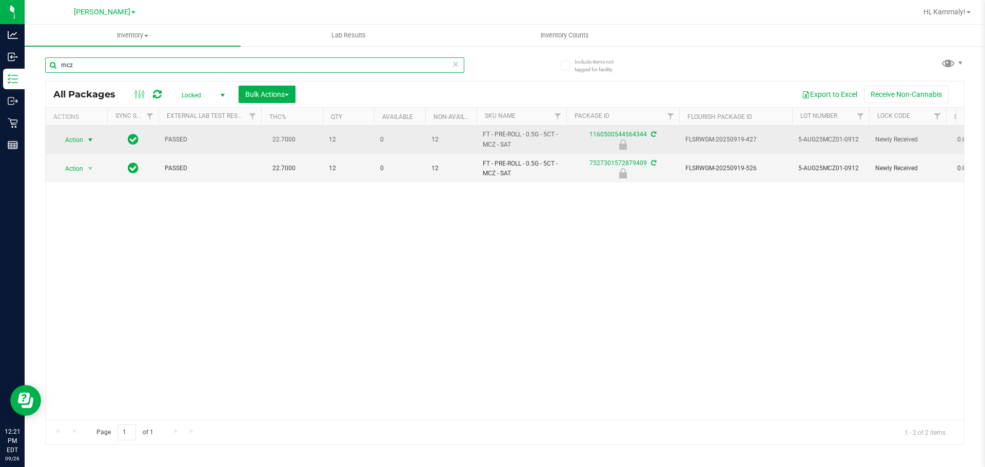
type input "mcz"
click at [86, 139] on span "select" at bounding box center [90, 140] width 8 height 8
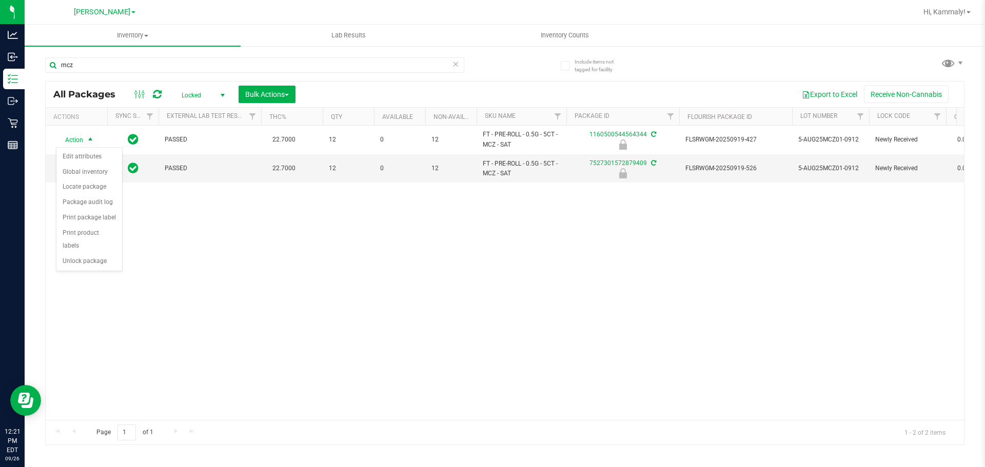
click at [73, 257] on div "Action Edit attributes Global inventory Locate package Package audit log Print …" at bounding box center [89, 209] width 67 height 125
click at [83, 254] on li "Unlock package" at bounding box center [89, 261] width 66 height 15
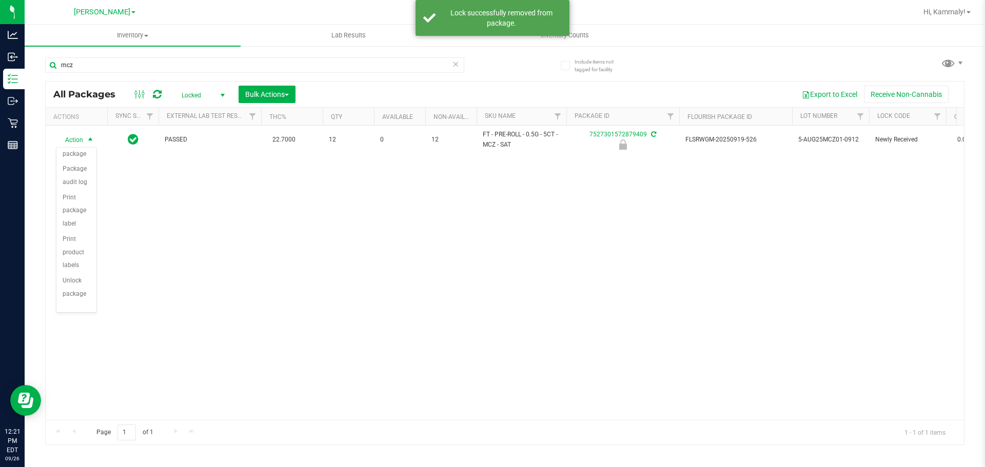
scroll to position [74, 0]
click at [218, 250] on div "Action Action Edit attributes Global inventory Locate package Package audit log…" at bounding box center [505, 273] width 918 height 294
click at [275, 92] on span "Bulk Actions" at bounding box center [267, 94] width 44 height 8
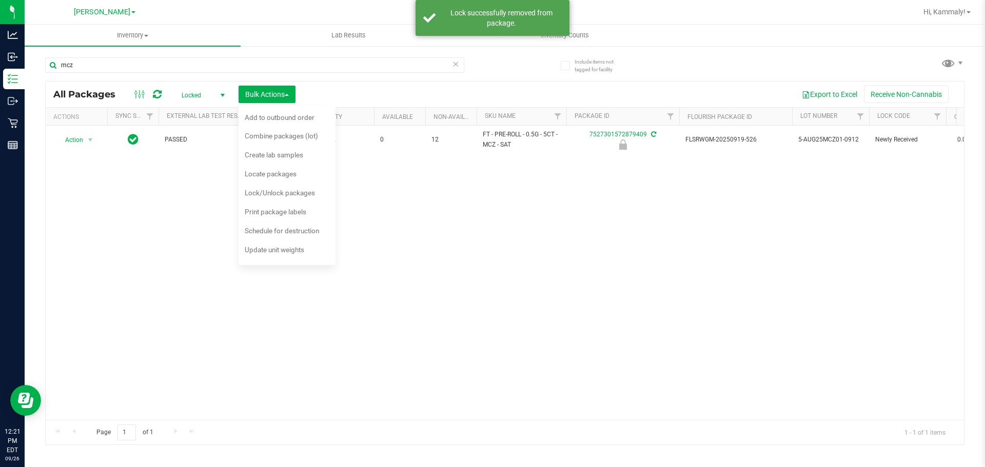
click at [208, 95] on span "Locked" at bounding box center [201, 95] width 56 height 14
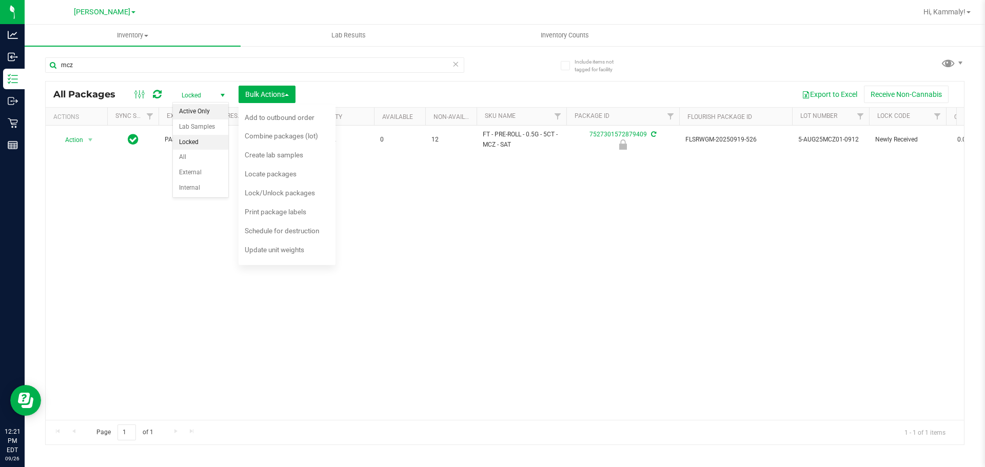
click at [215, 113] on li "Active Only" at bounding box center [200, 111] width 55 height 15
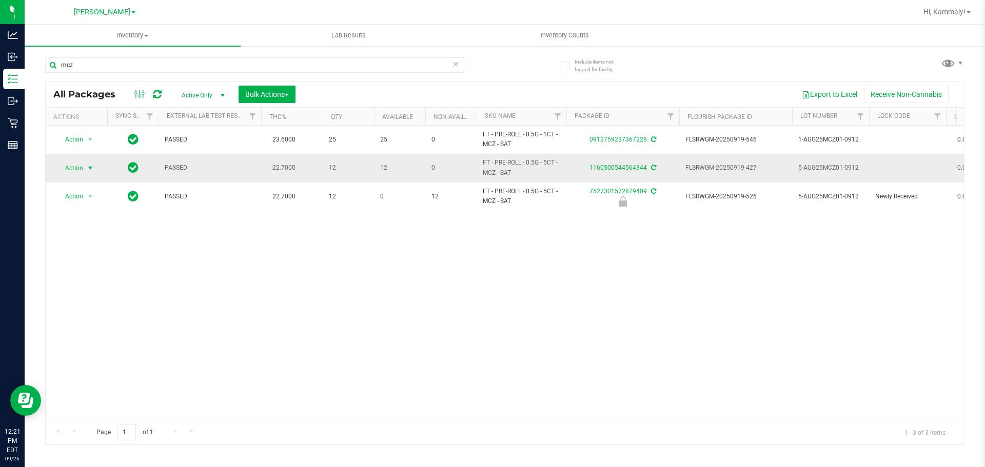
click at [91, 169] on span "select" at bounding box center [90, 168] width 8 height 8
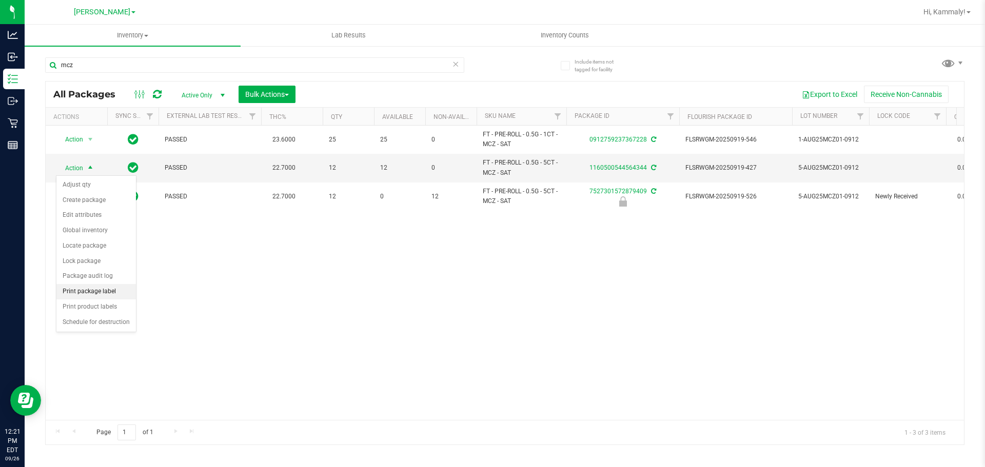
click at [106, 291] on li "Print package label" at bounding box center [95, 291] width 79 height 15
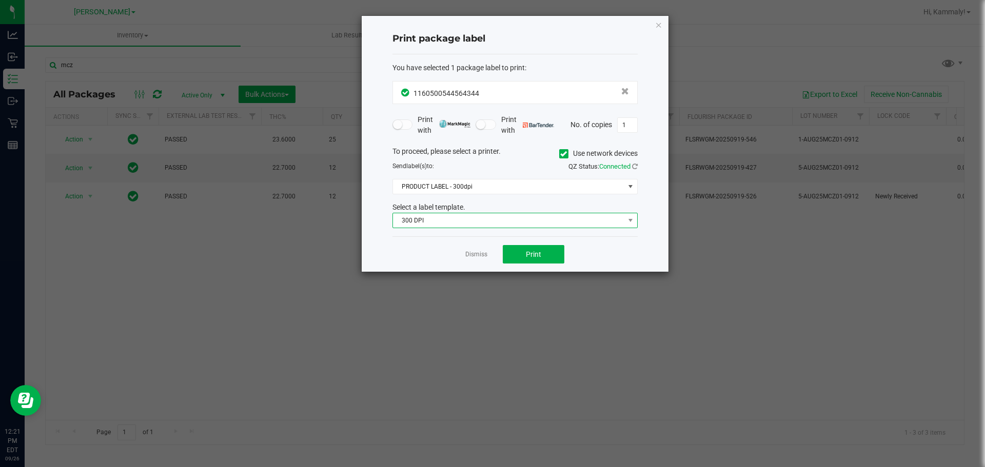
click at [523, 222] on span "300 DPI" at bounding box center [508, 220] width 231 height 14
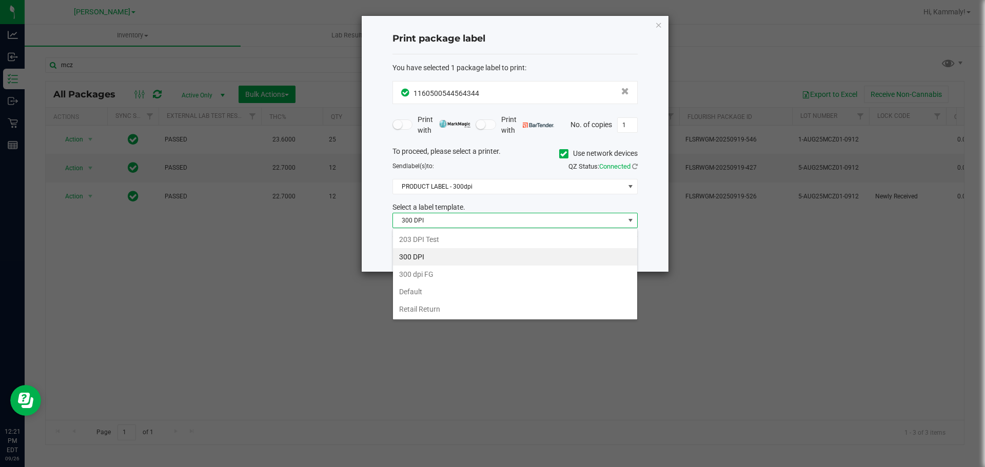
scroll to position [15, 245]
click at [473, 309] on li "Retail Return" at bounding box center [515, 309] width 244 height 17
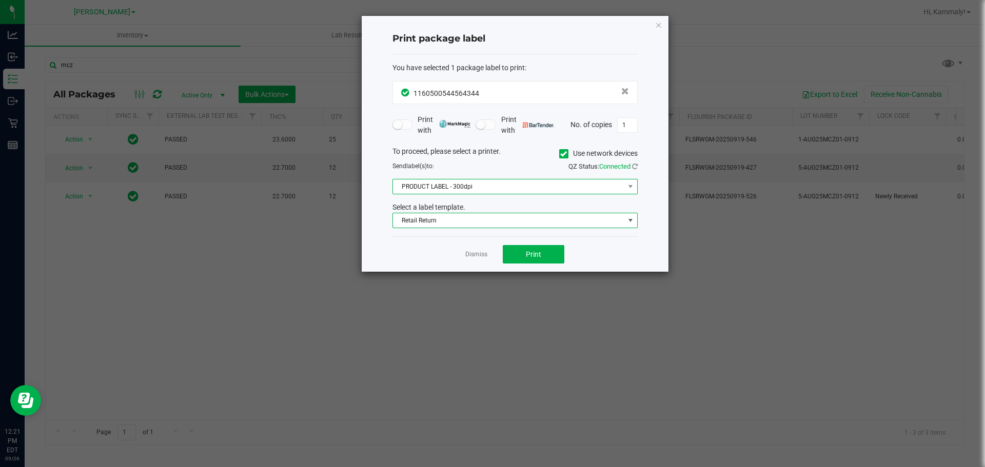
click at [492, 183] on span "PRODUCT LABEL - 300dpi" at bounding box center [508, 186] width 231 height 14
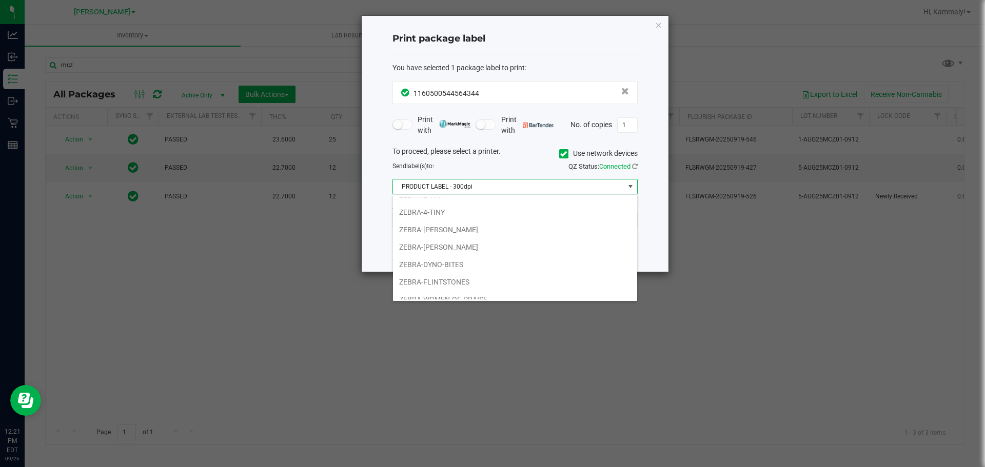
scroll to position [54, 0]
click at [503, 221] on li "ZEBRA-[PERSON_NAME]" at bounding box center [515, 220] width 244 height 17
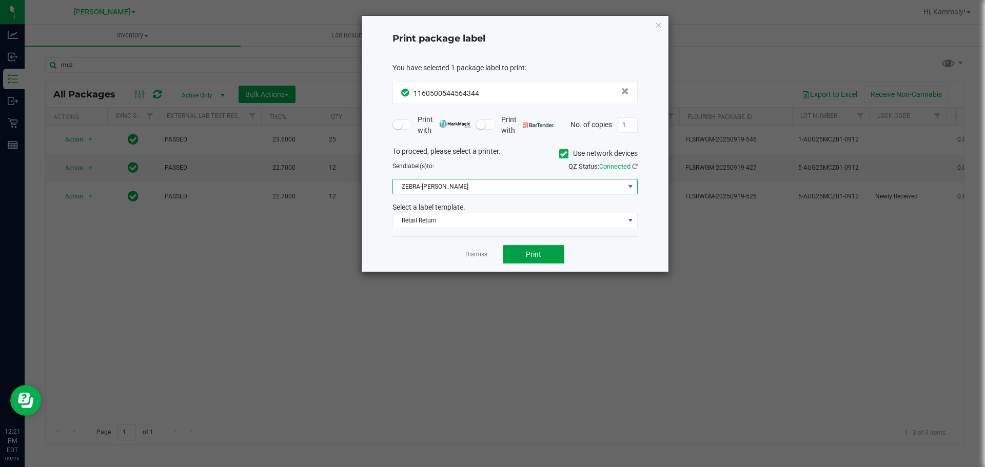
click at [548, 256] on button "Print" at bounding box center [534, 254] width 62 height 18
click at [547, 248] on button "Print" at bounding box center [534, 254] width 62 height 18
click at [473, 257] on link "Dismiss" at bounding box center [476, 254] width 22 height 9
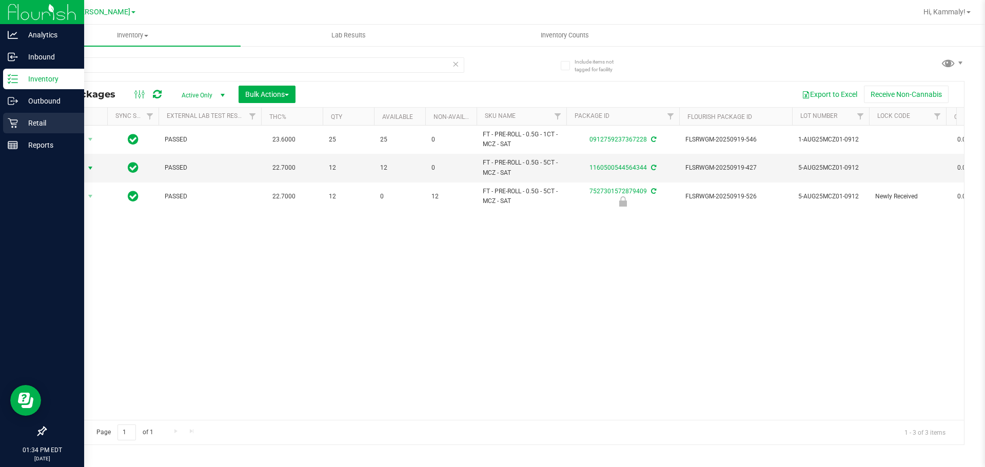
click at [22, 122] on p "Retail" at bounding box center [49, 123] width 62 height 12
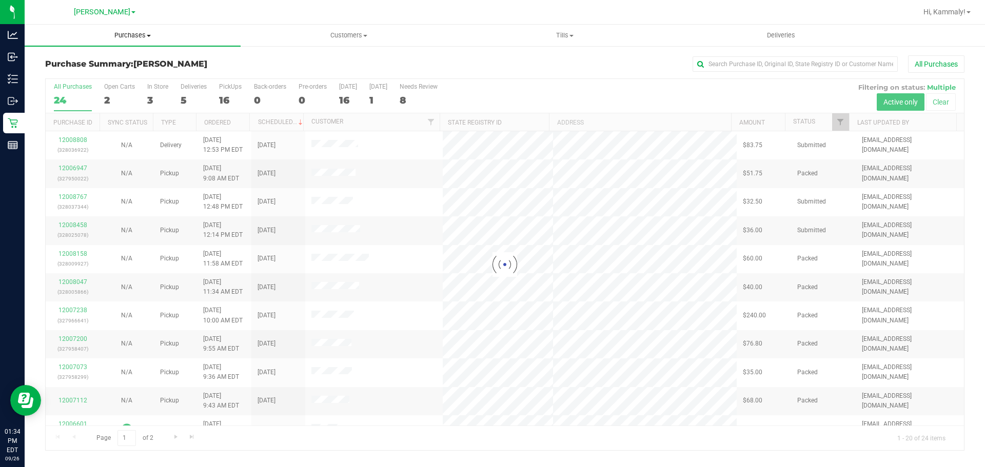
click at [122, 39] on span "Purchases" at bounding box center [133, 35] width 216 height 9
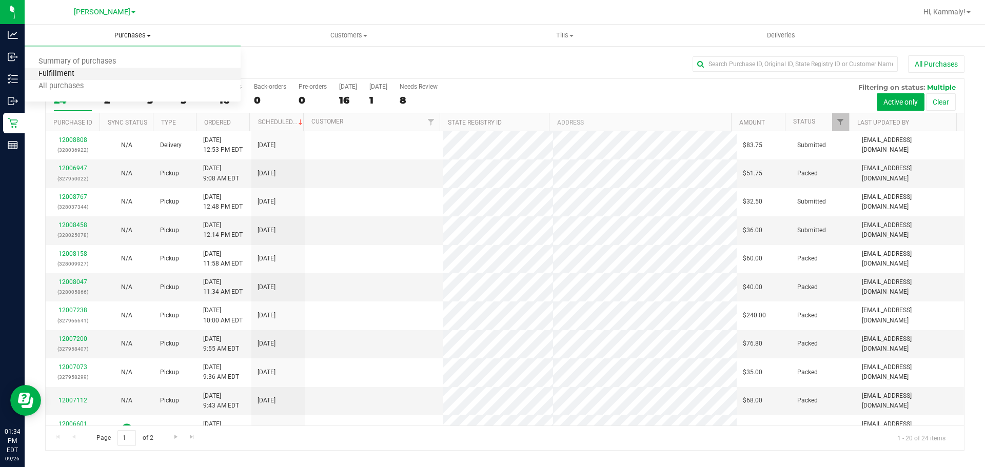
click at [74, 76] on span "Fulfillment" at bounding box center [57, 74] width 64 height 9
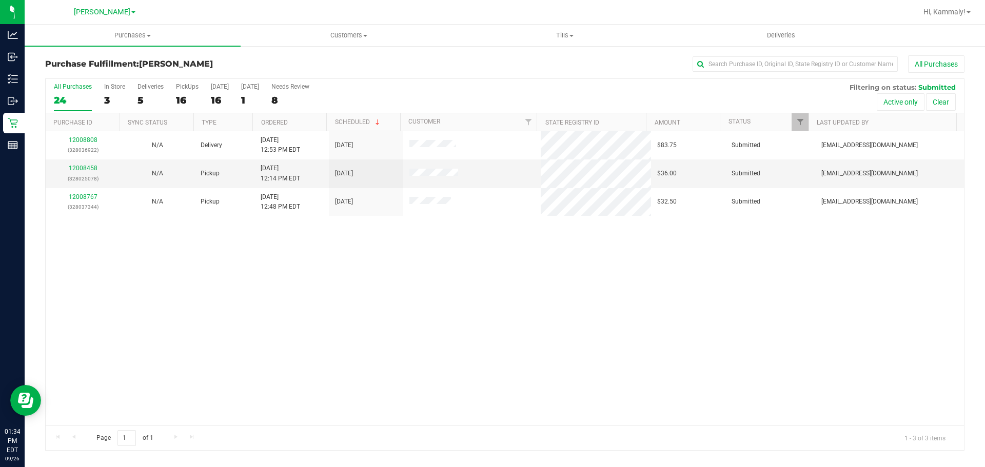
click at [308, 118] on th "Ordered" at bounding box center [289, 122] width 74 height 18
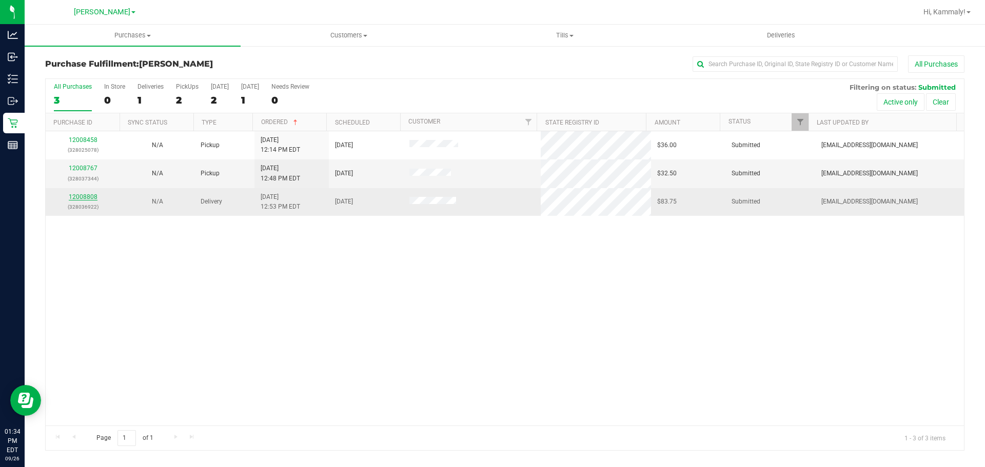
click at [86, 198] on link "12008808" at bounding box center [83, 196] width 29 height 7
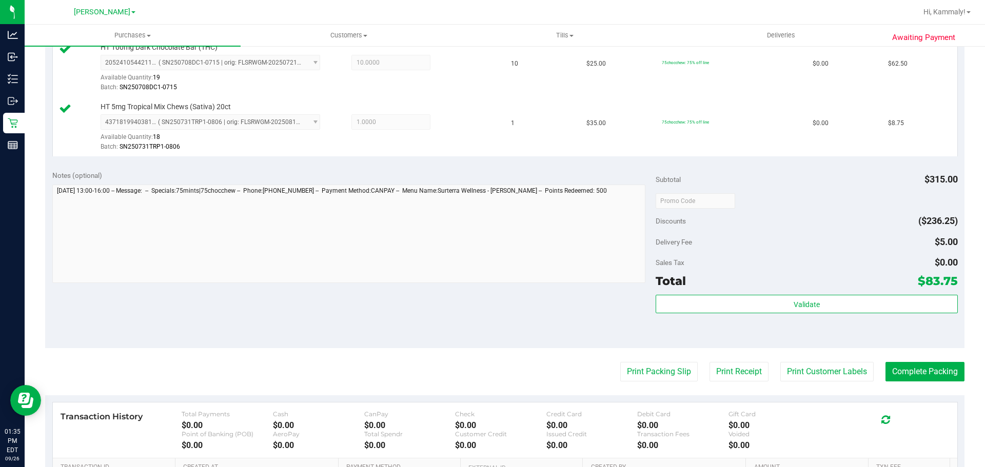
scroll to position [369, 0]
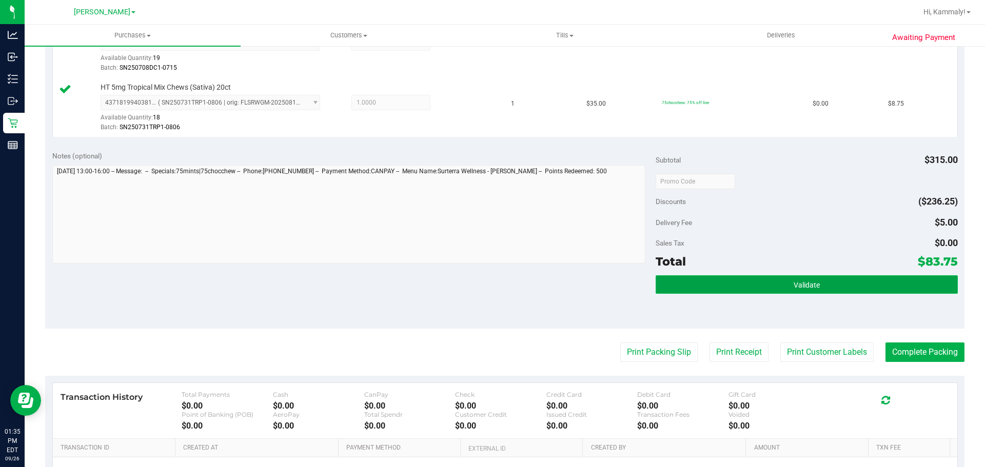
click at [826, 292] on button "Validate" at bounding box center [806, 284] width 302 height 18
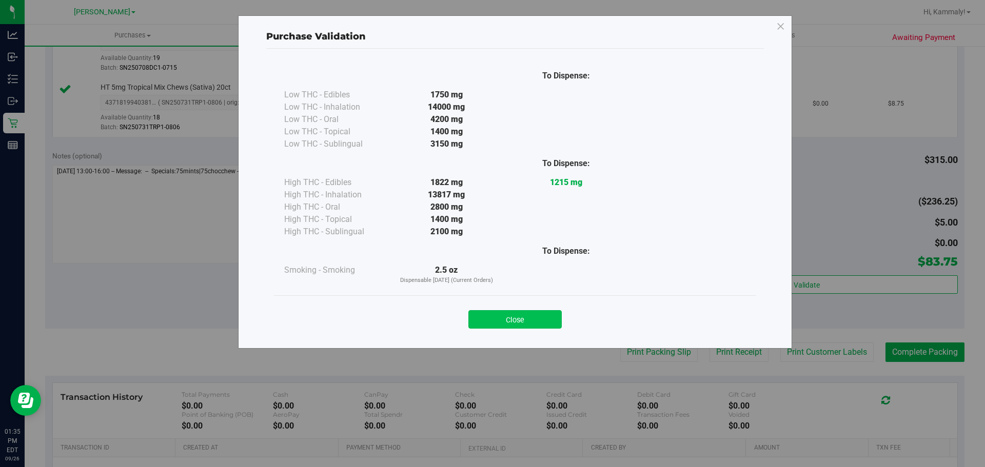
click at [510, 328] on button "Close" at bounding box center [514, 319] width 93 height 18
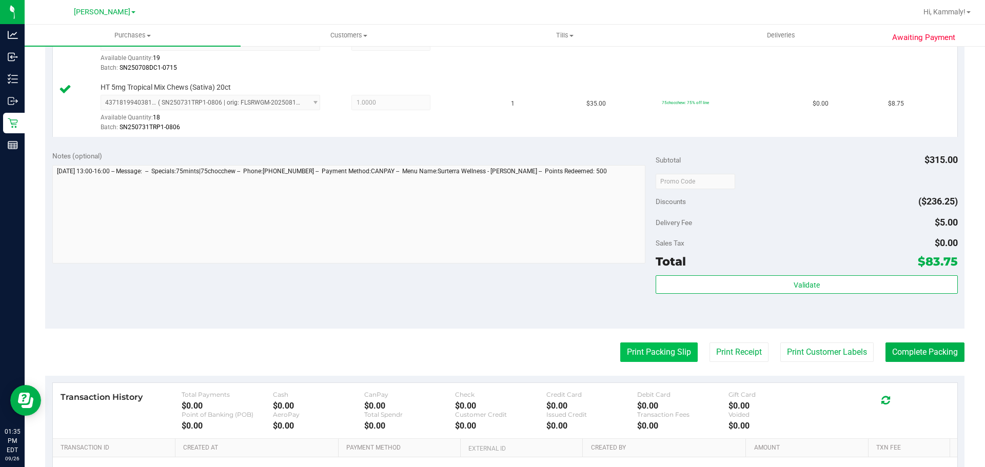
click at [620, 344] on button "Print Packing Slip" at bounding box center [658, 352] width 77 height 19
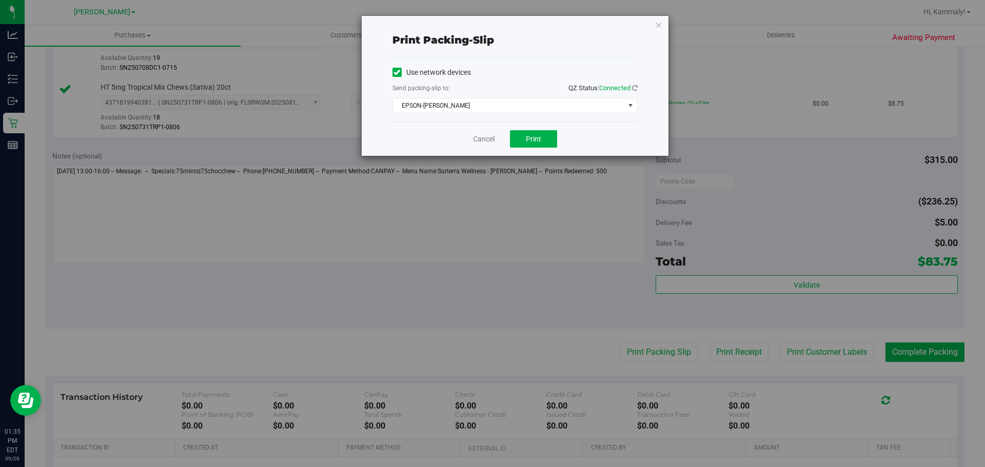
click at [530, 161] on div "Print packing-slip Use network devices Send packing-slip to: QZ Status: Connect…" at bounding box center [496, 233] width 992 height 467
click at [531, 139] on span "Print" at bounding box center [533, 139] width 15 height 8
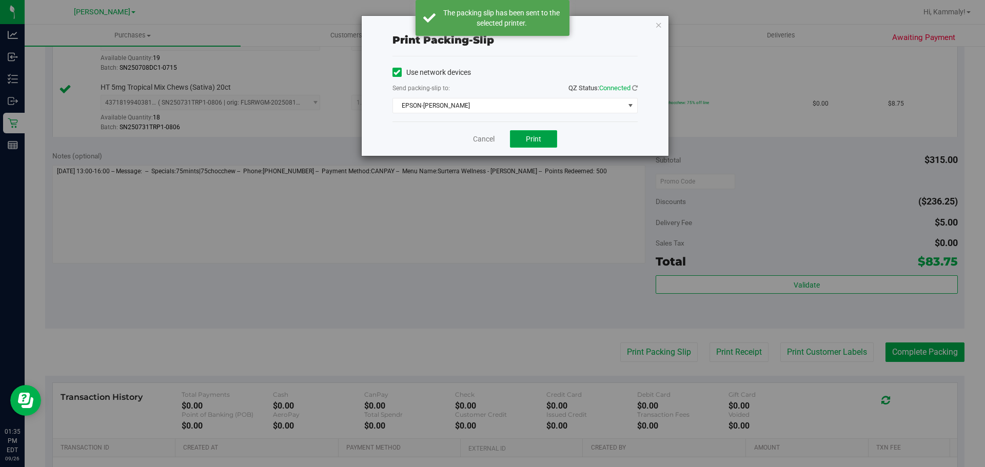
click at [538, 146] on button "Print" at bounding box center [533, 138] width 47 height 17
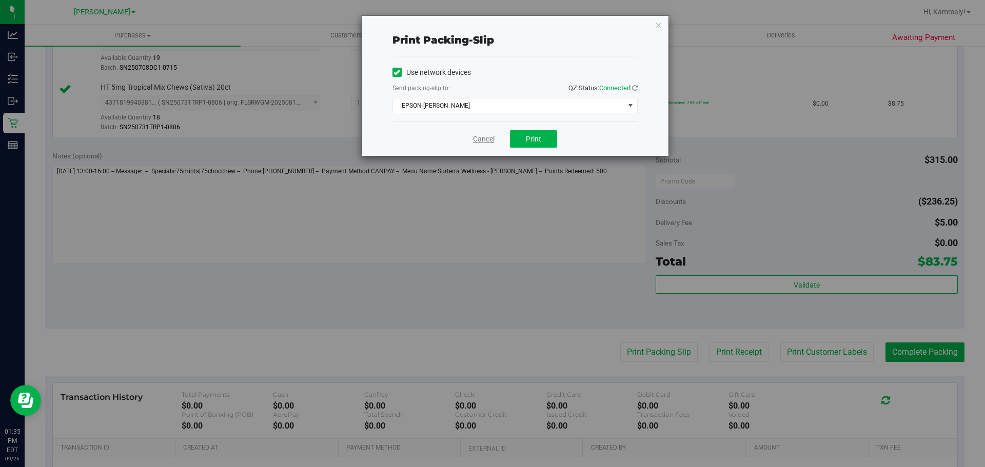
click at [490, 143] on link "Cancel" at bounding box center [484, 139] width 22 height 11
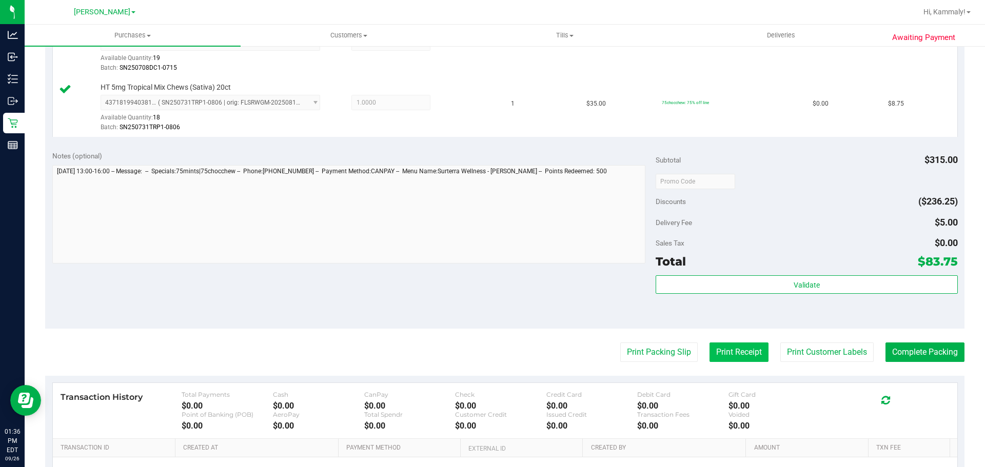
click at [741, 346] on button "Print Receipt" at bounding box center [738, 352] width 59 height 19
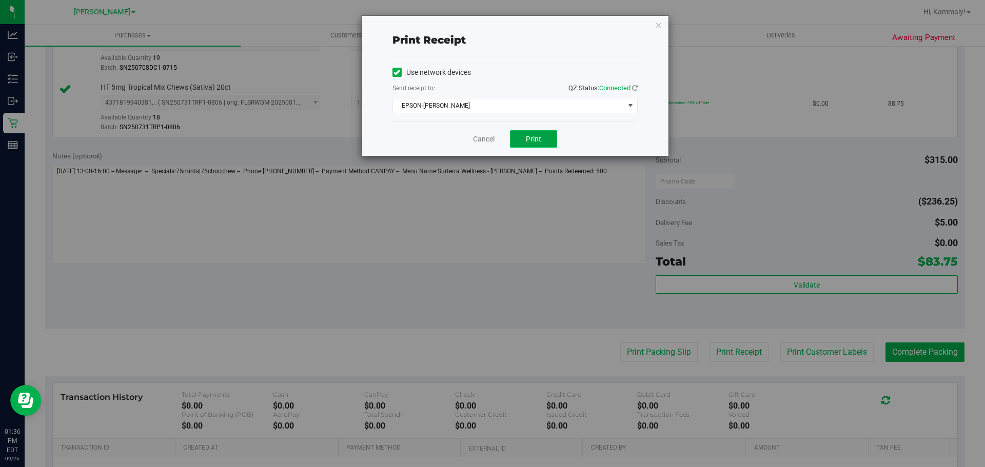
click at [519, 137] on button "Print" at bounding box center [533, 138] width 47 height 17
click at [488, 143] on link "Cancel" at bounding box center [484, 139] width 22 height 11
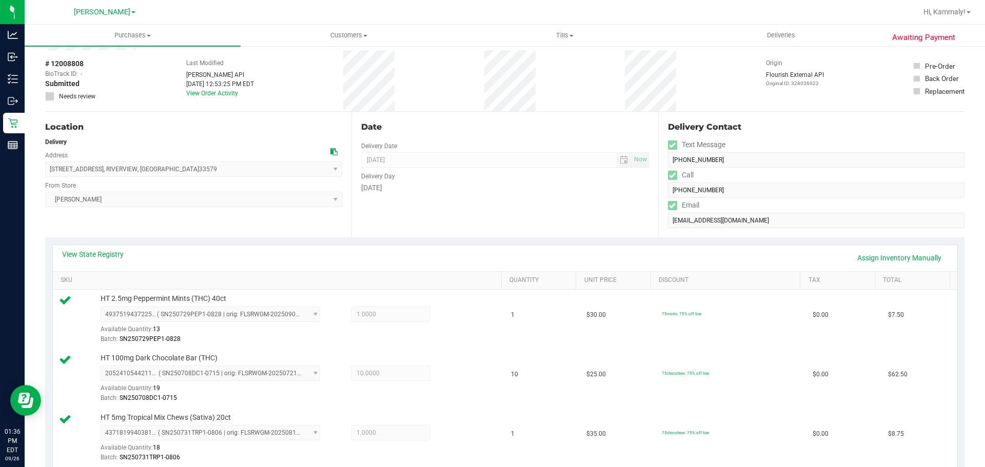
scroll to position [37, 0]
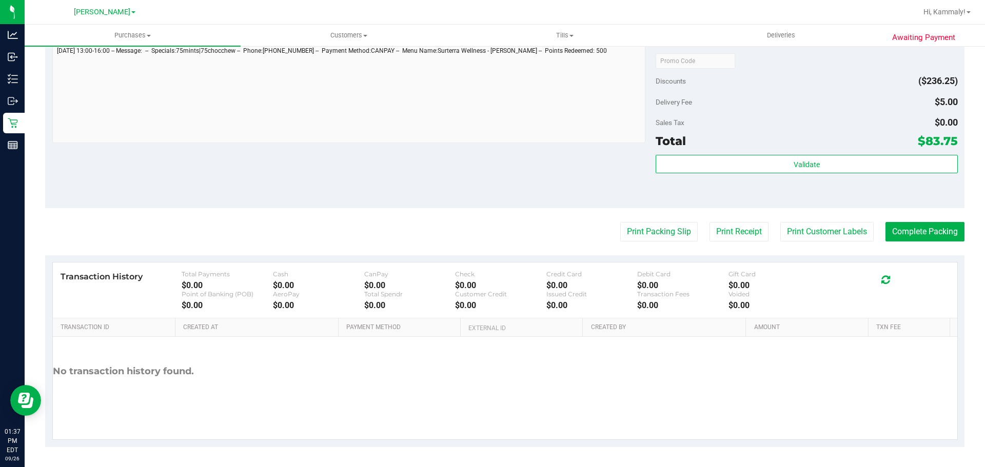
click at [877, 201] on div "Validate" at bounding box center [806, 178] width 302 height 46
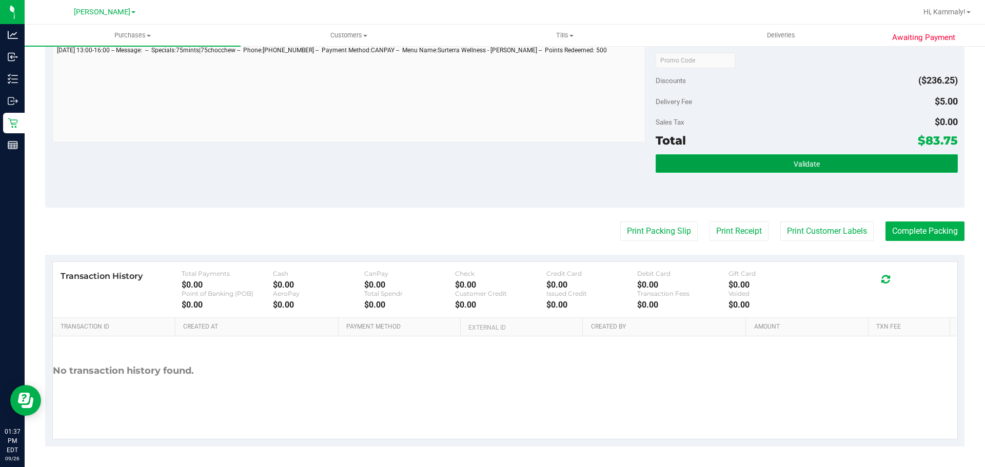
click at [866, 168] on button "Validate" at bounding box center [806, 163] width 302 height 18
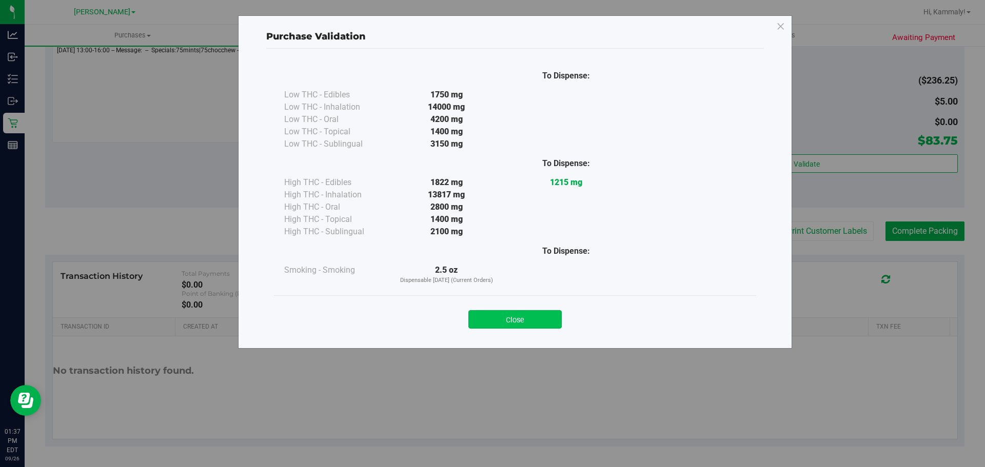
click at [523, 315] on button "Close" at bounding box center [514, 319] width 93 height 18
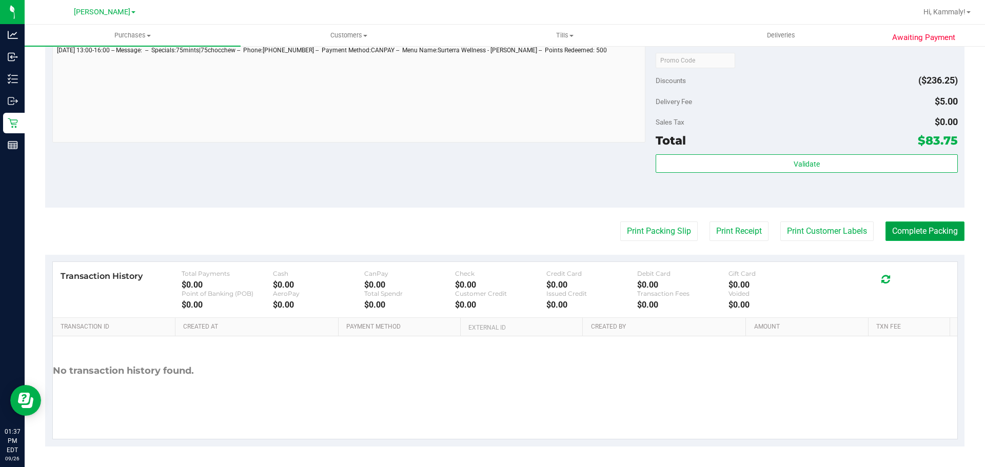
click at [903, 241] on button "Complete Packing" at bounding box center [924, 231] width 79 height 19
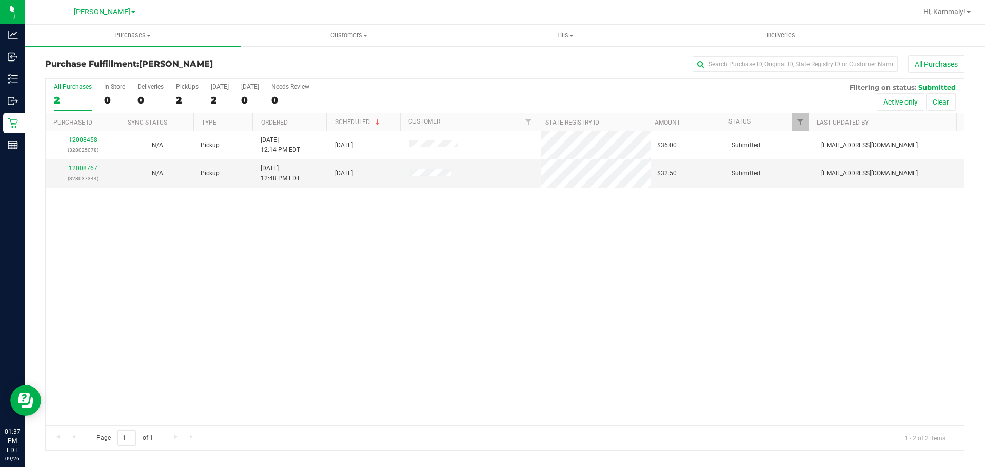
click at [296, 129] on th "Ordered" at bounding box center [289, 122] width 74 height 18
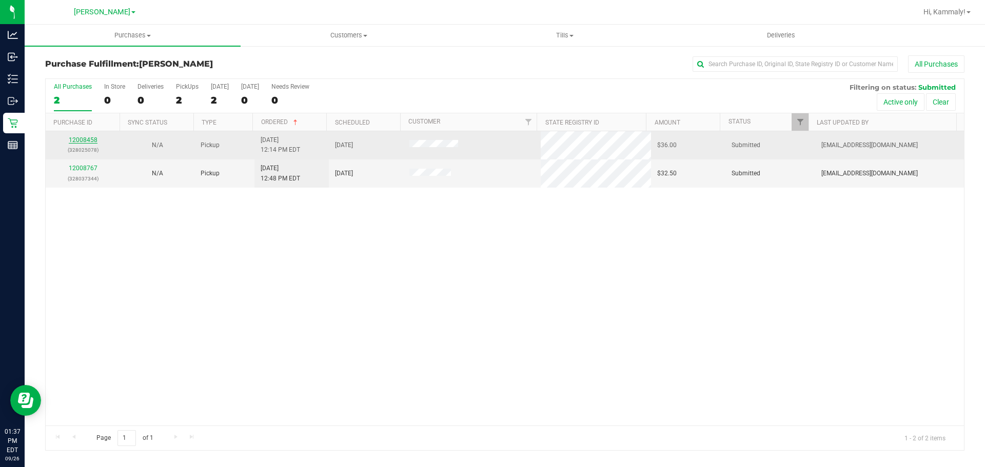
click at [85, 136] on link "12008458" at bounding box center [83, 139] width 29 height 7
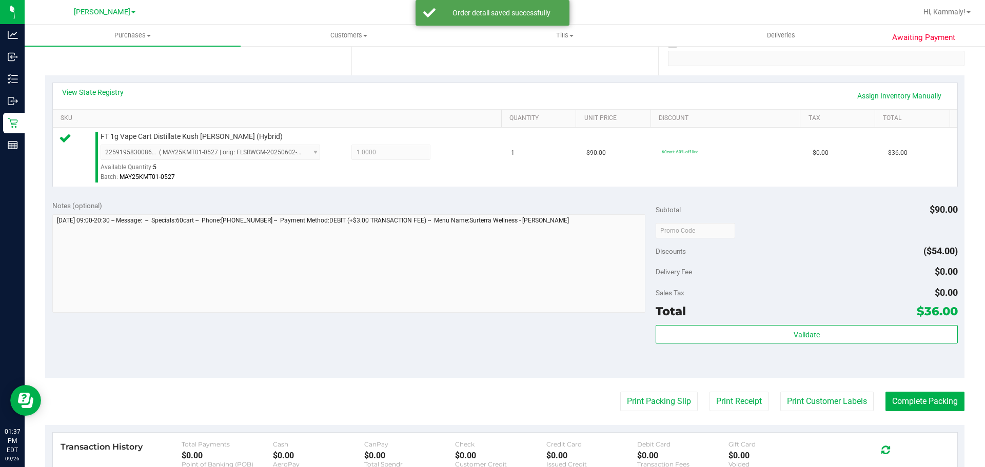
scroll to position [228, 0]
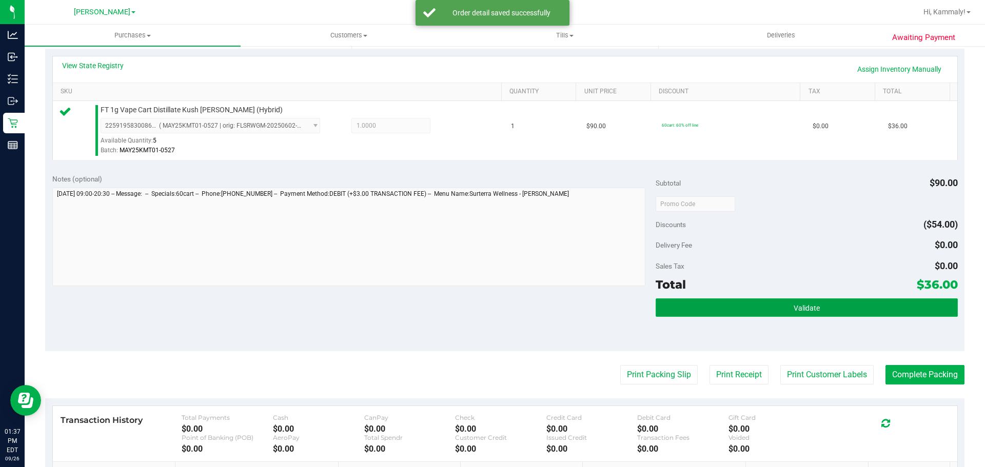
click at [823, 302] on button "Validate" at bounding box center [806, 307] width 302 height 18
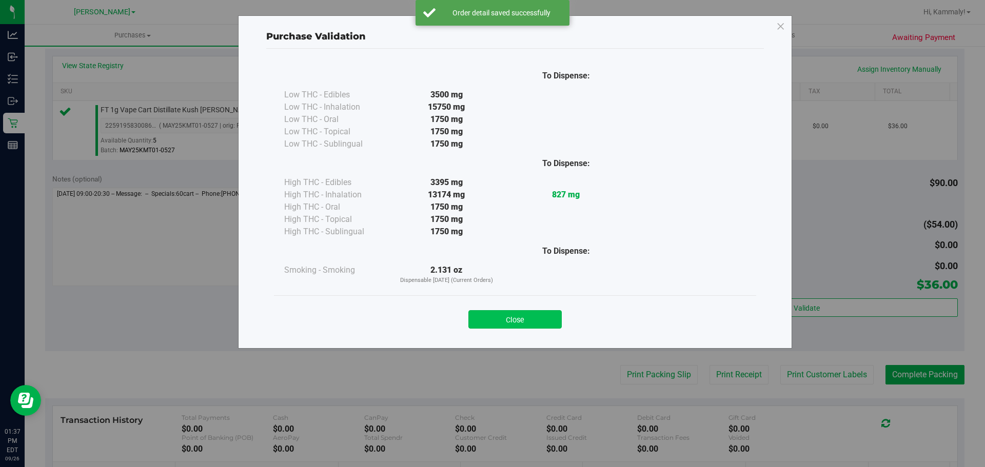
click at [515, 311] on button "Close" at bounding box center [514, 319] width 93 height 18
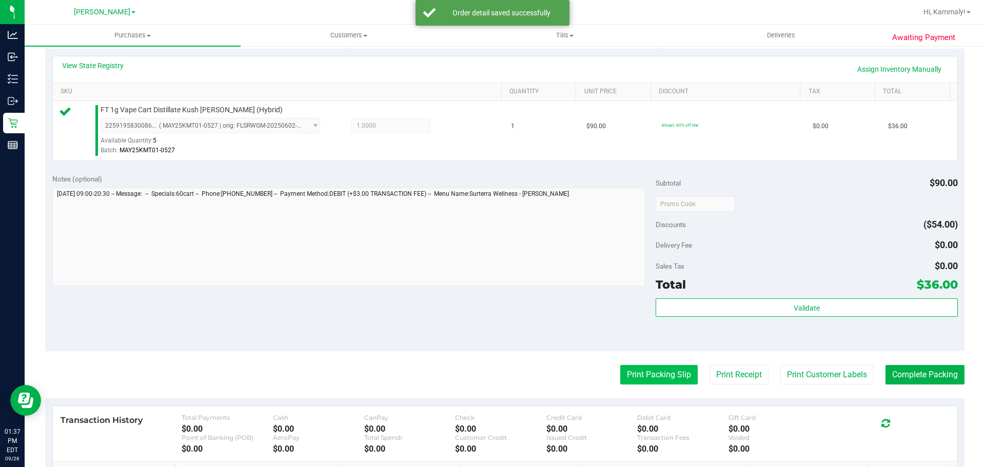
click at [639, 375] on button "Print Packing Slip" at bounding box center [658, 374] width 77 height 19
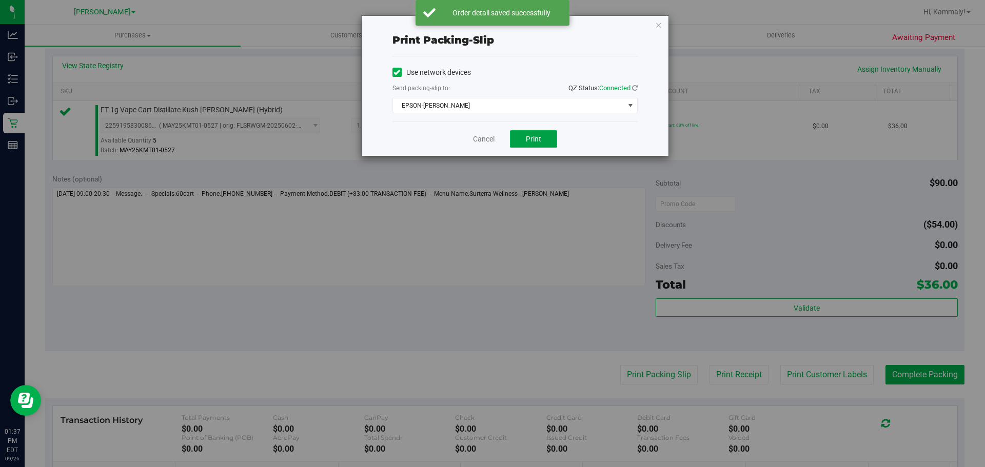
click at [535, 147] on button "Print" at bounding box center [533, 138] width 47 height 17
click at [483, 138] on link "Cancel" at bounding box center [484, 139] width 22 height 11
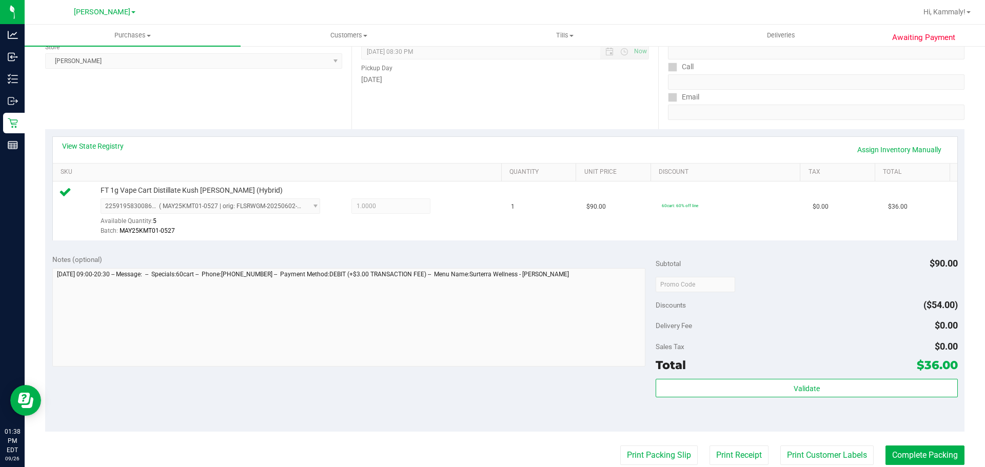
scroll to position [195, 0]
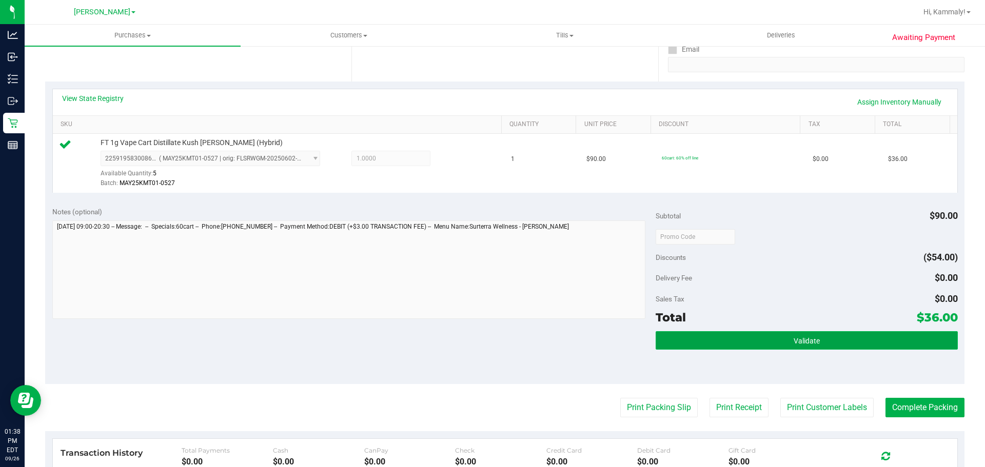
click at [738, 332] on button "Validate" at bounding box center [806, 340] width 302 height 18
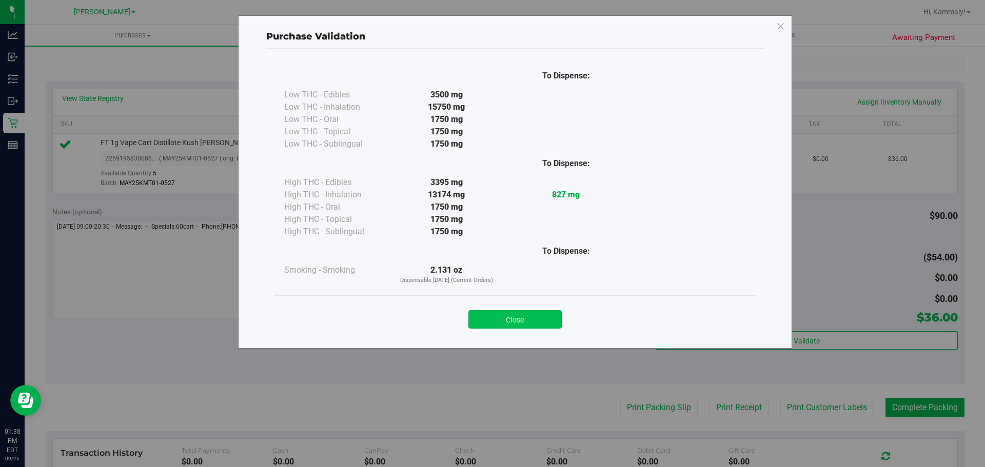
click at [528, 313] on button "Close" at bounding box center [514, 319] width 93 height 18
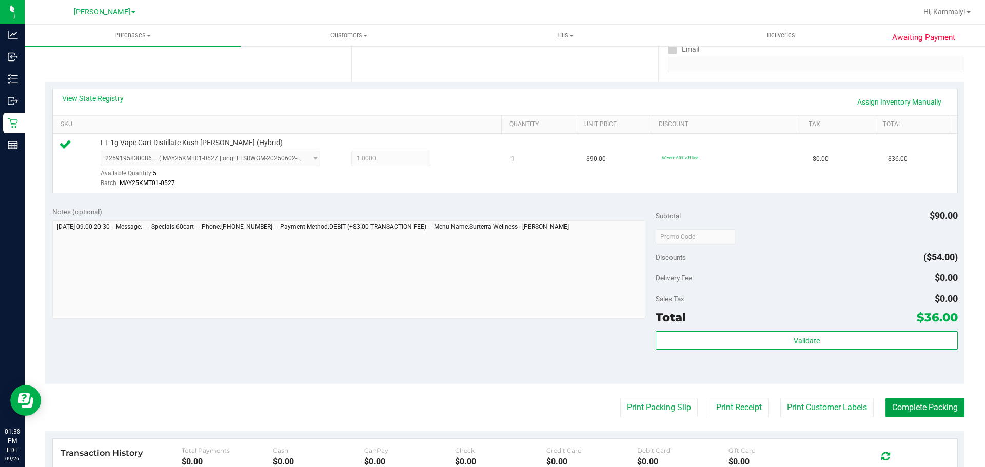
click at [922, 404] on button "Complete Packing" at bounding box center [924, 407] width 79 height 19
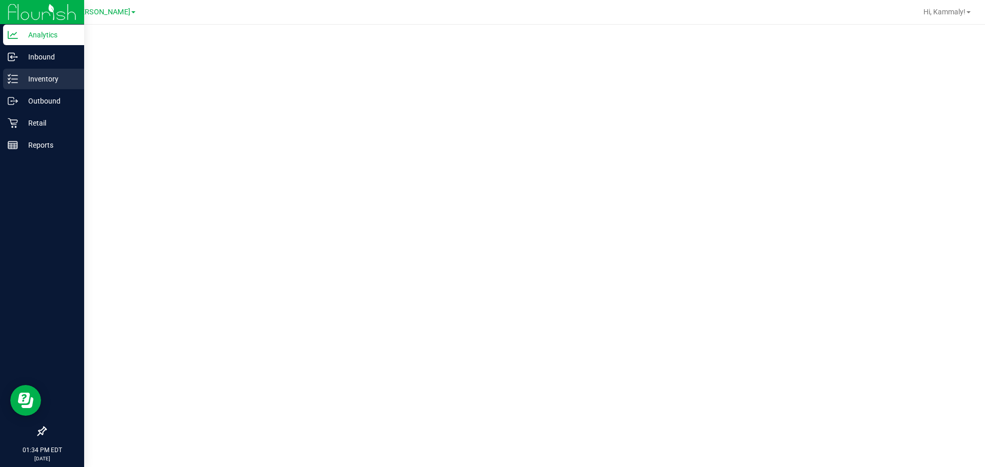
click at [28, 87] on div "Inventory" at bounding box center [43, 79] width 81 height 21
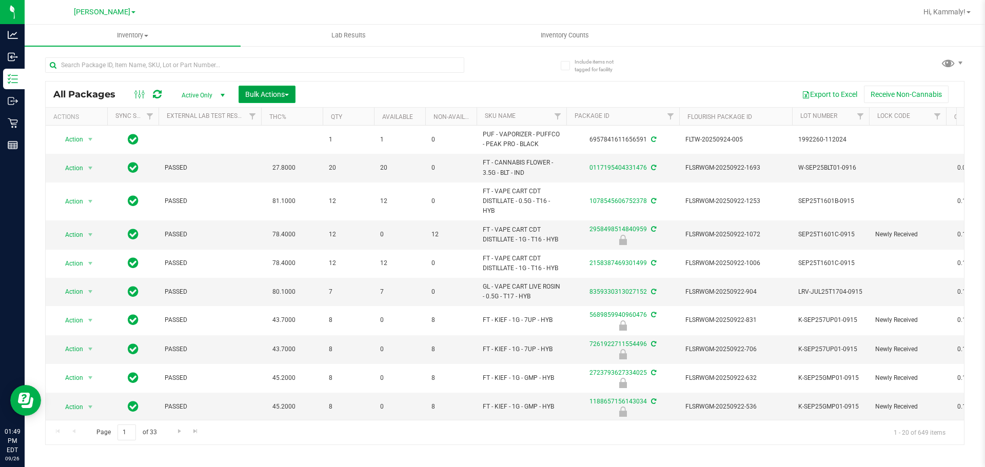
click at [266, 99] on button "Bulk Actions" at bounding box center [266, 94] width 57 height 17
click at [270, 196] on span "Lock/Unlock packages" at bounding box center [280, 193] width 70 height 8
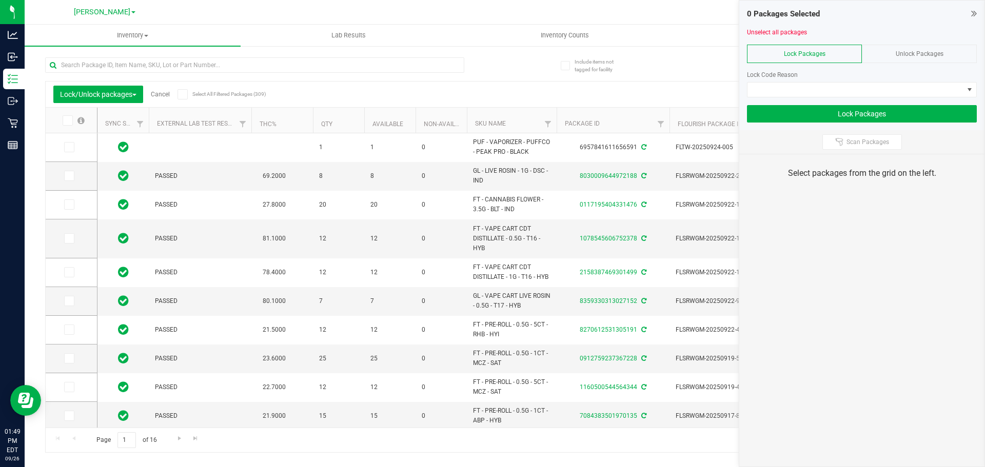
click at [922, 55] on span "Unlock Packages" at bounding box center [919, 53] width 48 height 7
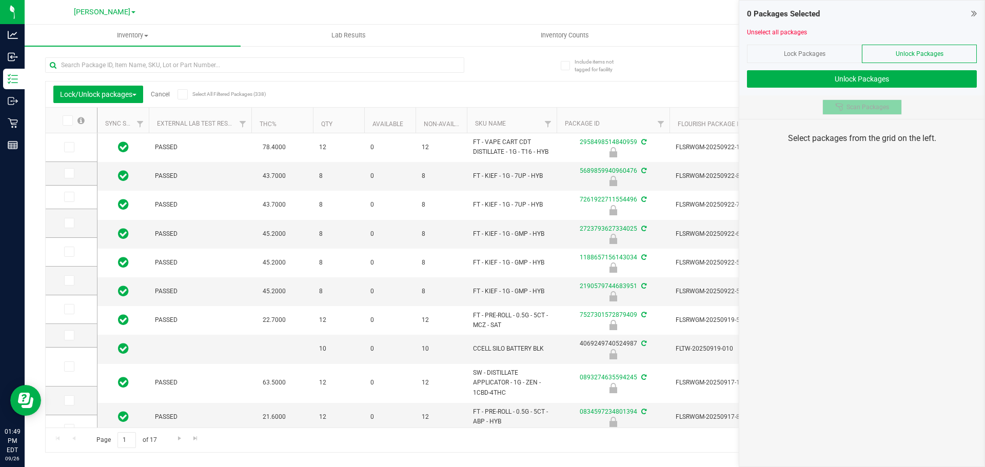
click at [852, 111] on span "Scan Packages" at bounding box center [867, 107] width 43 height 8
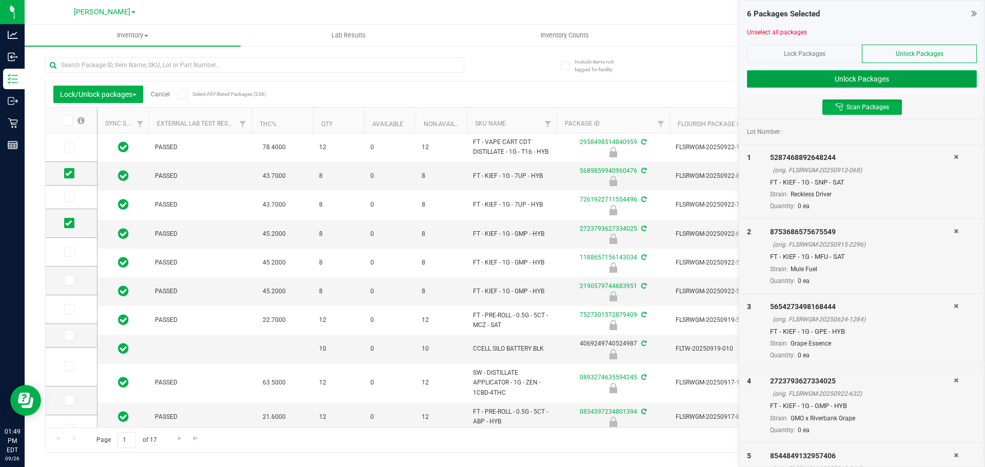
click at [924, 85] on button "Unlock Packages" at bounding box center [862, 78] width 230 height 17
